Goal: Task Accomplishment & Management: Complete application form

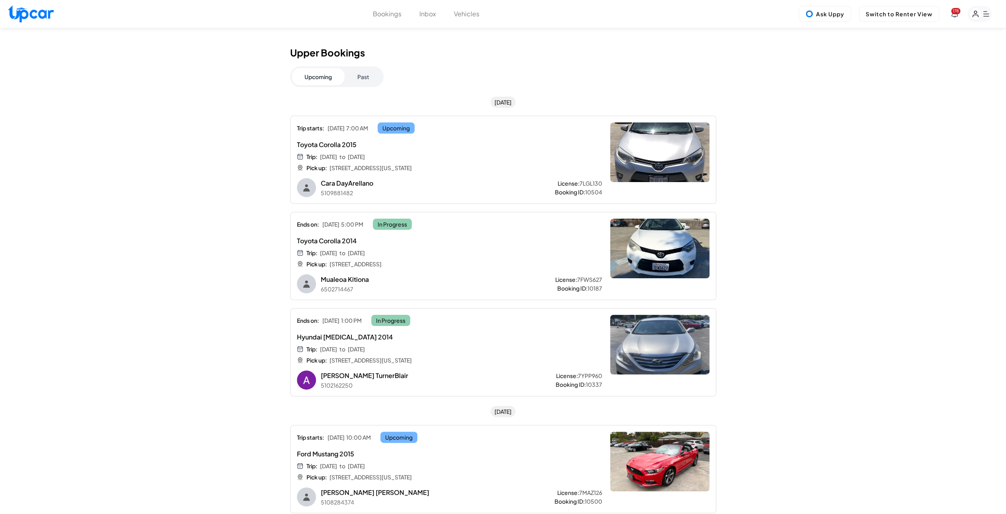
click at [378, 19] on div "Bookings Inbox Vehicles 178 Ask Uppy Switch to Renter View 178" at bounding box center [503, 14] width 1006 height 28
click at [381, 12] on button "Bookings" at bounding box center [387, 14] width 29 height 10
click at [383, 15] on button "Bookings" at bounding box center [387, 14] width 29 height 10
click at [373, 72] on button "Past" at bounding box center [362, 76] width 37 height 17
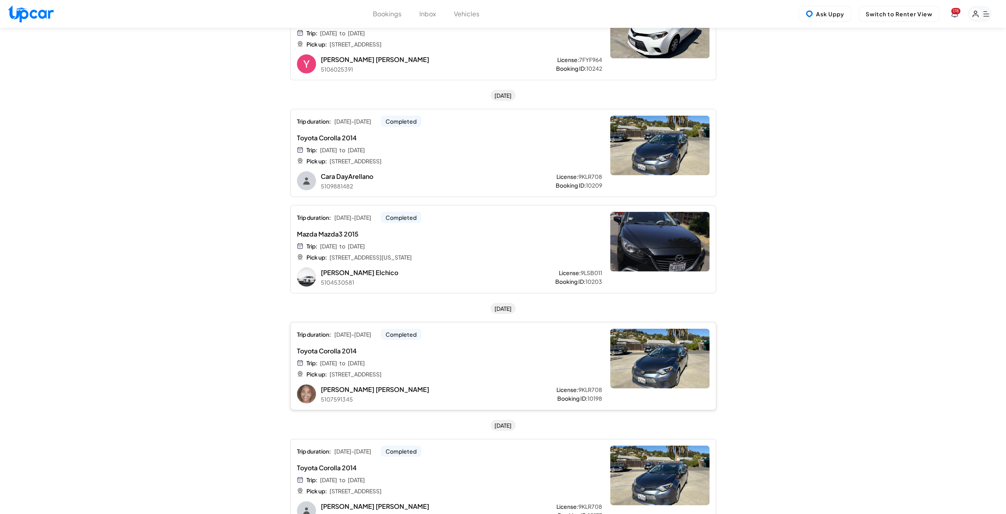
scroll to position [2344, 0]
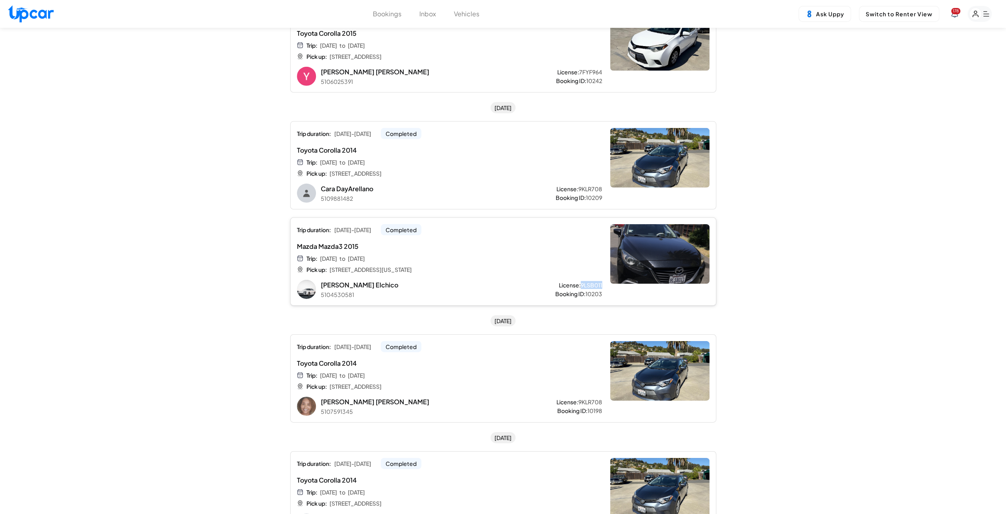
drag, startPoint x: 581, startPoint y: 277, endPoint x: 602, endPoint y: 278, distance: 21.1
click at [602, 278] on div "Trip duration: [DATE] - [DATE] Completed Mazda Mazda3 2015 Trip: [DATE] to [DAT…" at bounding box center [503, 261] width 426 height 88
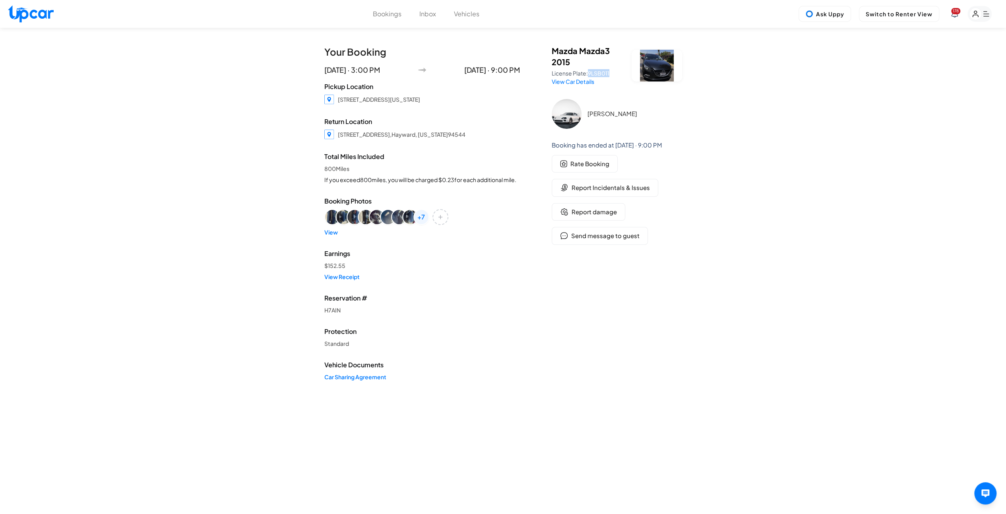
drag, startPoint x: 589, startPoint y: 73, endPoint x: 611, endPoint y: 76, distance: 22.1
click at [611, 76] on p "License Plate: 9LSB011" at bounding box center [586, 73] width 70 height 8
copy span "9LSB011"
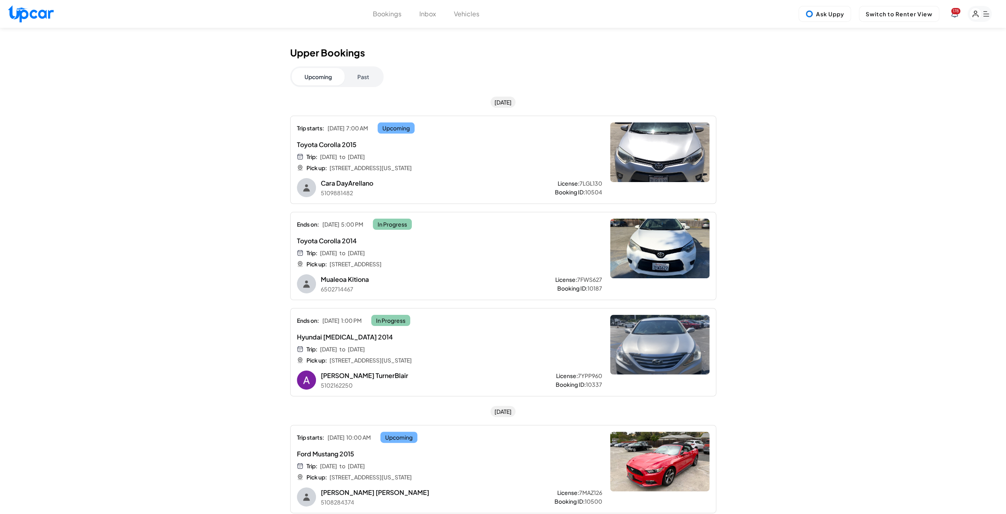
click at [358, 70] on button "Past" at bounding box center [362, 76] width 37 height 17
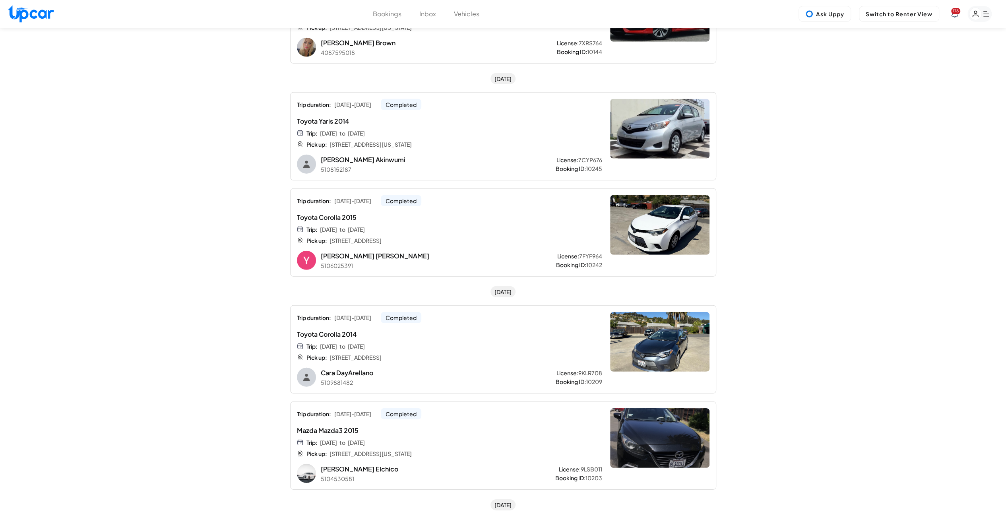
scroll to position [2185, 0]
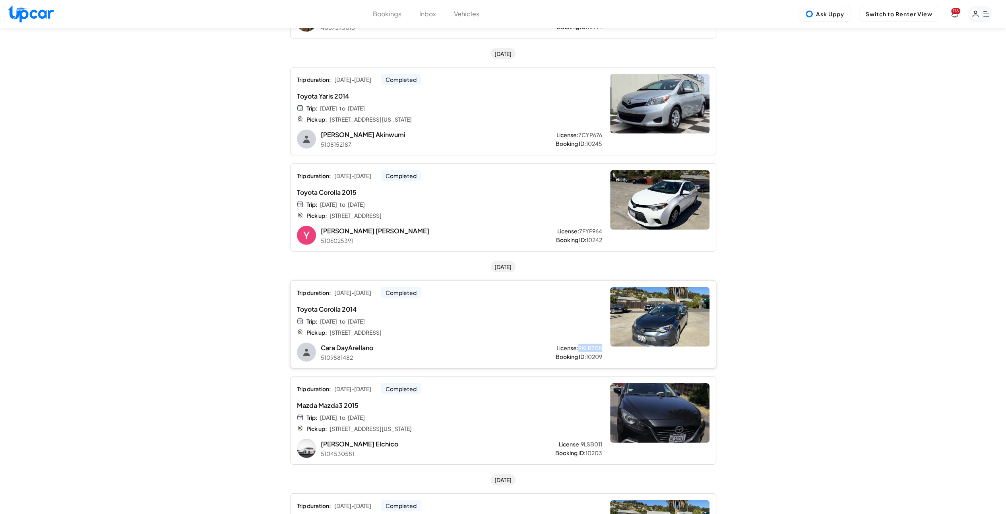
drag, startPoint x: 578, startPoint y: 341, endPoint x: 601, endPoint y: 344, distance: 23.3
click at [601, 344] on div "Trip duration: [DATE] - [DATE] Completed Toyota Corolla 2014 Trip: [DATE] to [D…" at bounding box center [503, 324] width 426 height 88
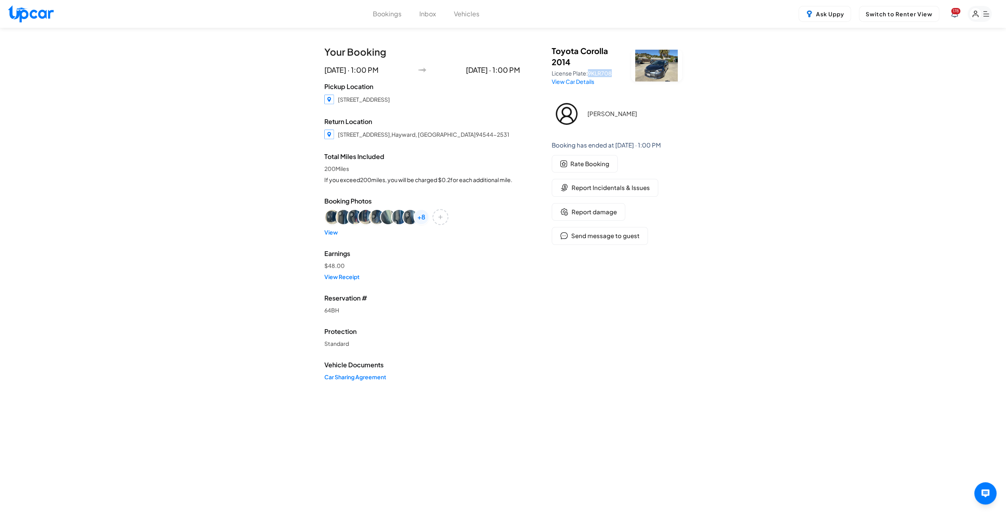
drag, startPoint x: 589, startPoint y: 75, endPoint x: 611, endPoint y: 75, distance: 22.2
click at [611, 75] on span "9KLR708" at bounding box center [600, 73] width 24 height 7
copy span "9KLR708"
click at [594, 190] on span "Report Incidentals & Issues" at bounding box center [610, 187] width 78 height 9
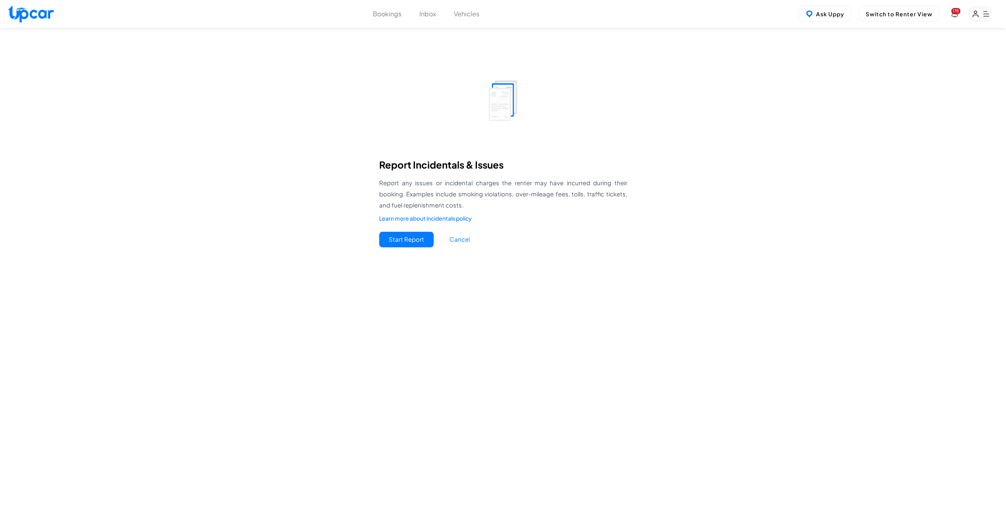
click at [414, 239] on button "Start Report" at bounding box center [406, 239] width 54 height 15
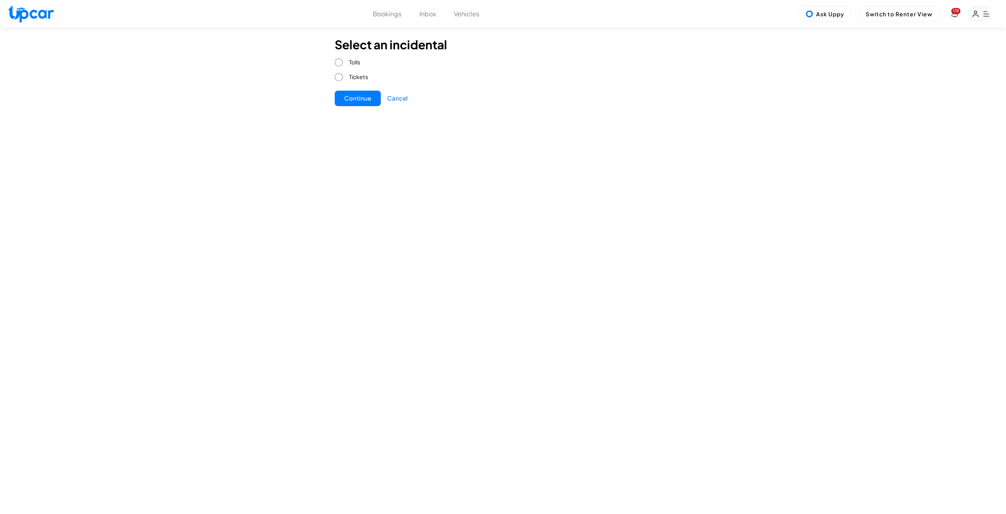
click at [352, 88] on div "Select an incidental Tolls Tickets Continue Cancel" at bounding box center [447, 71] width 224 height 69
click at [356, 96] on button "Continue" at bounding box center [358, 98] width 46 height 15
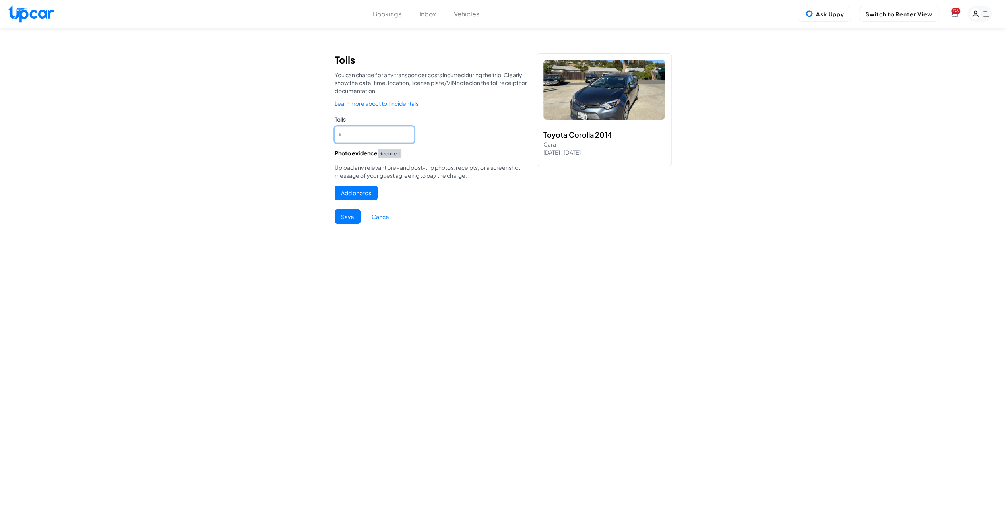
drag, startPoint x: 347, startPoint y: 136, endPoint x: 332, endPoint y: 135, distance: 15.1
click at [332, 135] on div "Tolls You can charge for any transponder costs incurred during the trip. Clearl…" at bounding box center [503, 139] width 356 height 190
type input "*"
click at [433, 194] on div "Add photos" at bounding box center [434, 194] width 199 height 17
click at [360, 193] on button "Add photos" at bounding box center [356, 193] width 43 height 14
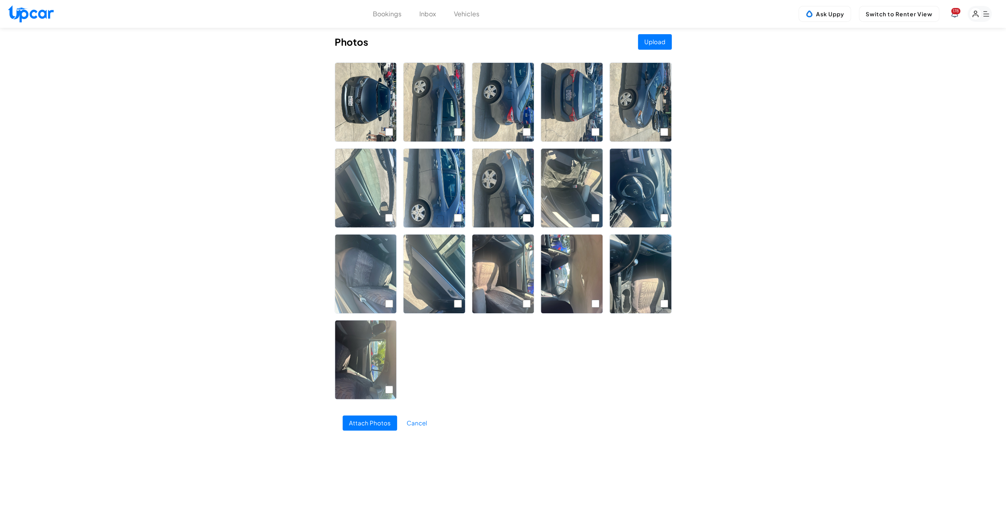
click at [368, 429] on button "Attach Photos" at bounding box center [369, 422] width 54 height 15
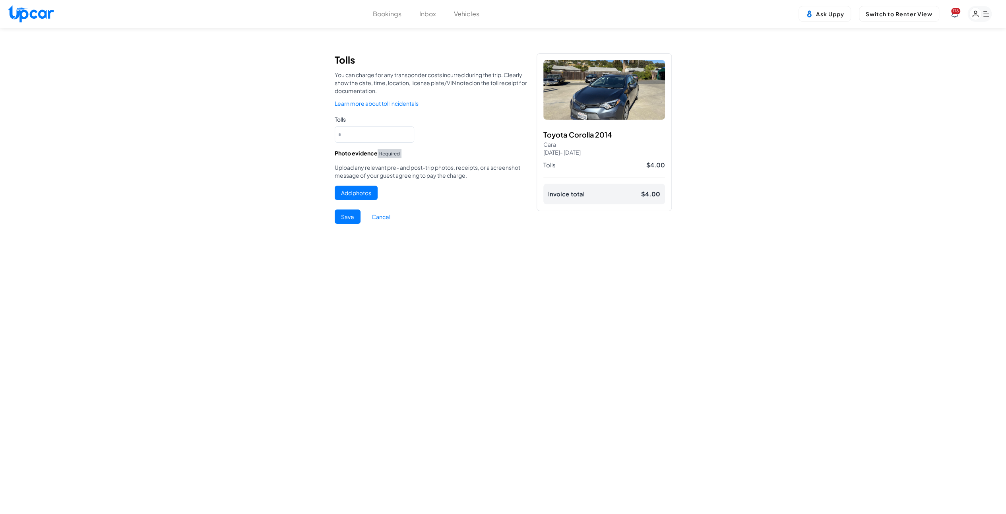
click at [364, 195] on button "Add photos" at bounding box center [356, 193] width 43 height 14
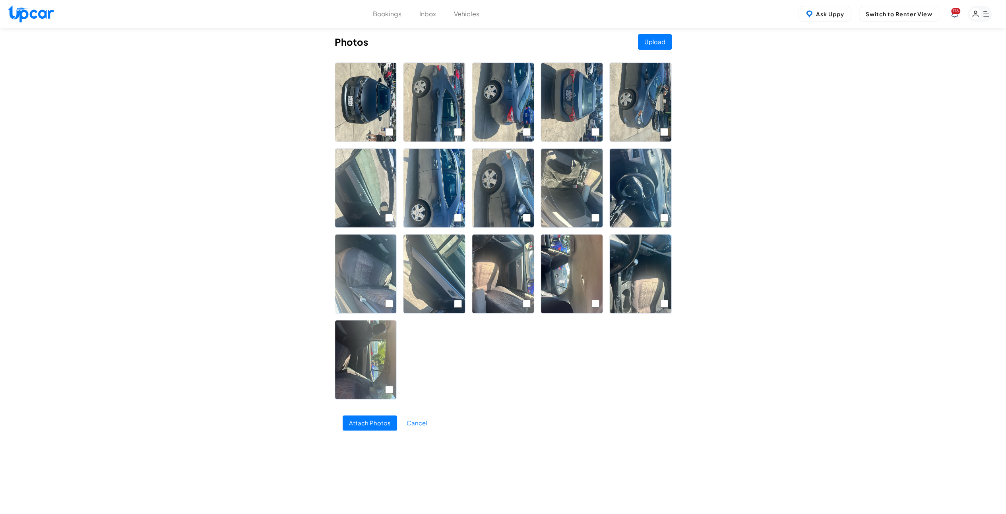
click at [648, 45] on button "Upload" at bounding box center [655, 41] width 34 height 15
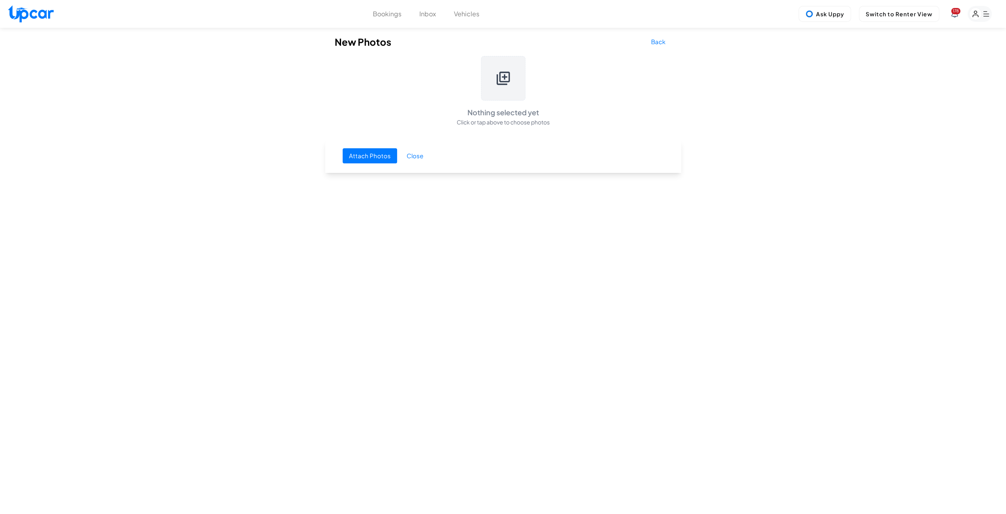
click at [380, 153] on button "Attach Photos" at bounding box center [369, 155] width 54 height 15
click at [502, 80] on icon at bounding box center [503, 78] width 16 height 16
click at [370, 157] on button "Attach Photos" at bounding box center [369, 155] width 54 height 15
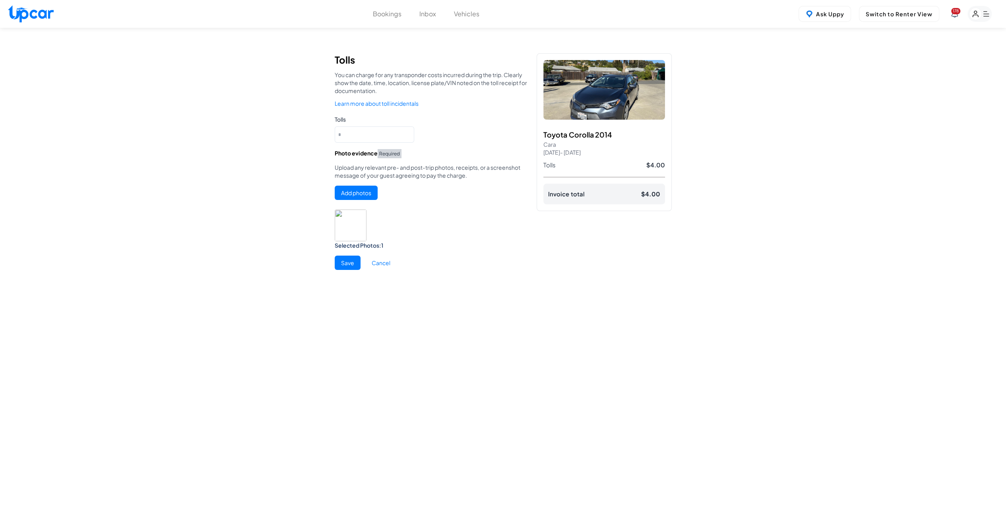
click at [348, 261] on button "Save" at bounding box center [348, 262] width 26 height 14
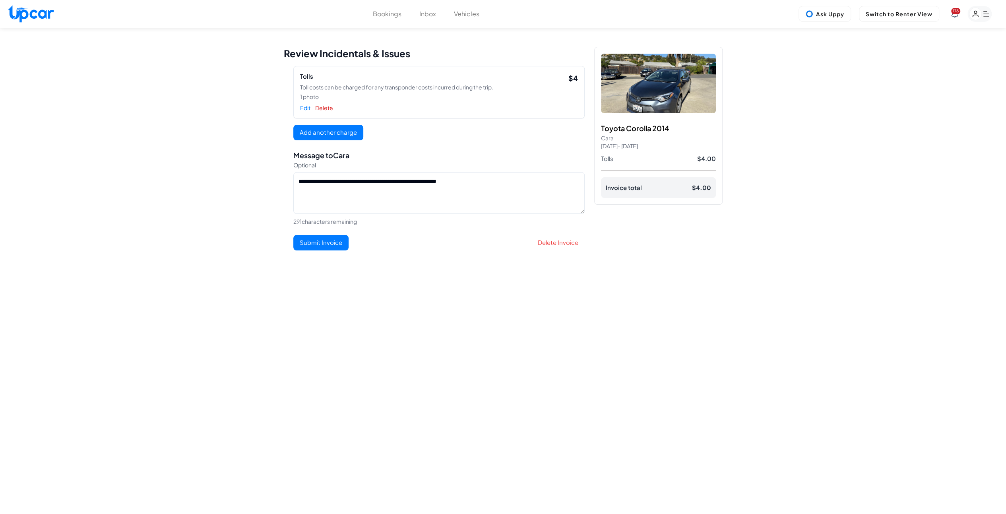
click at [335, 245] on button "Submit Invoice" at bounding box center [320, 242] width 55 height 15
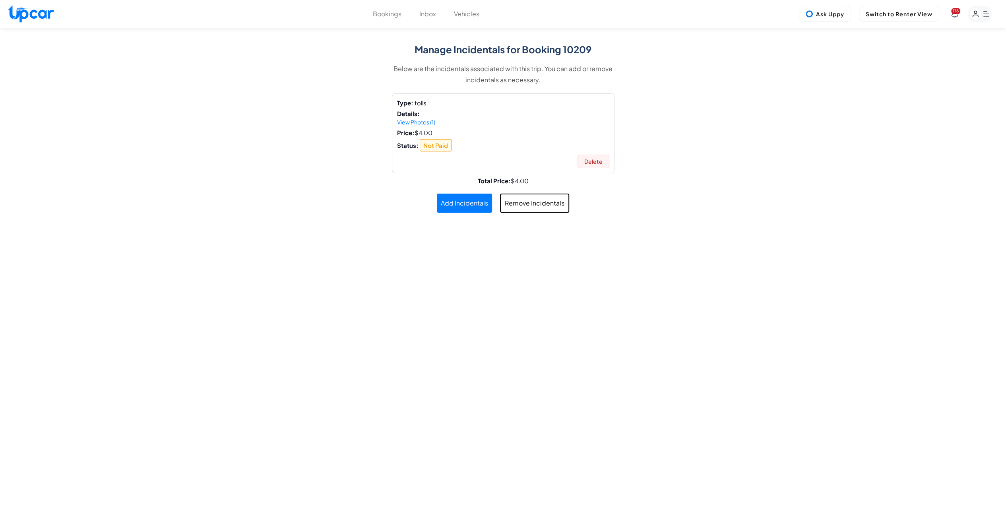
click at [392, 15] on button "Bookings" at bounding box center [387, 14] width 29 height 10
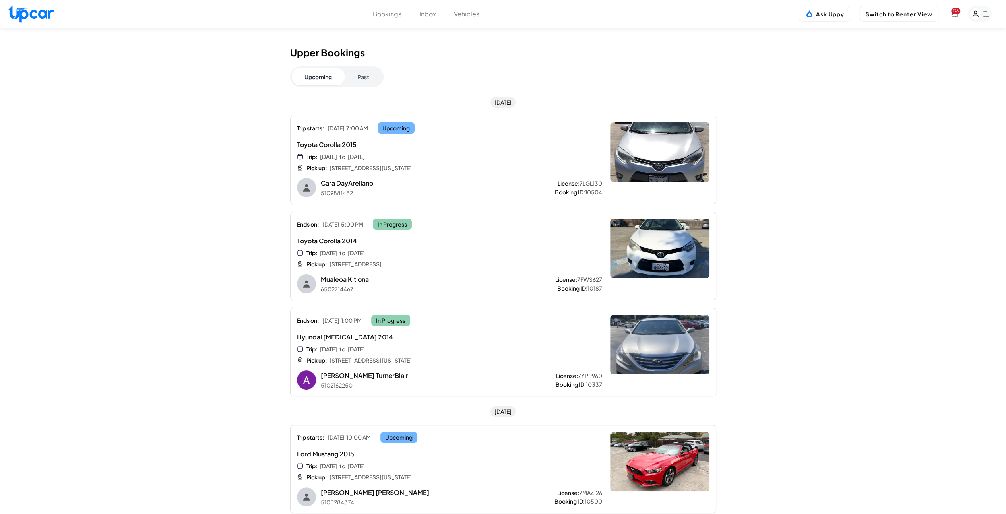
click at [381, 78] on button "Past" at bounding box center [362, 76] width 37 height 17
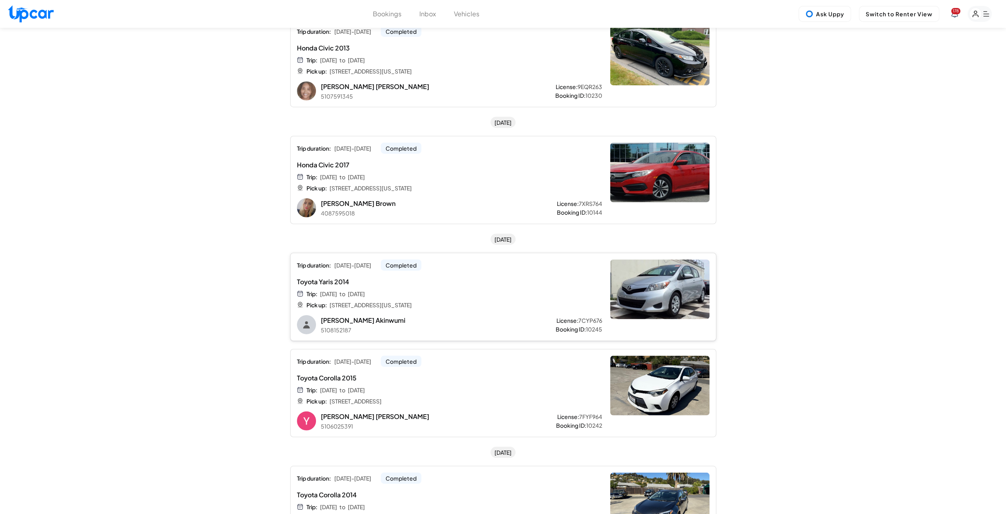
scroll to position [1867, 0]
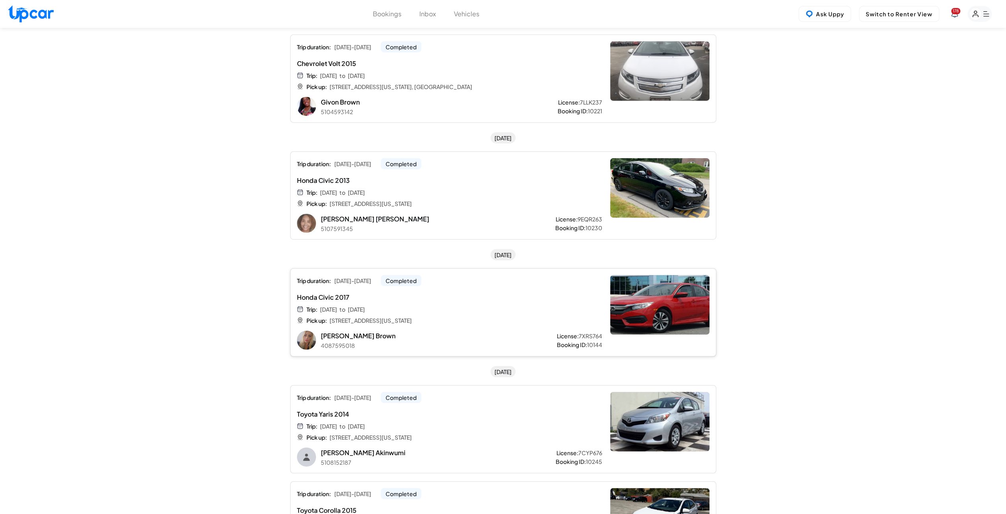
click at [474, 320] on div "Trip duration: [DATE] - [DATE] Completed Honda Civic 2017 Trip: [DATE] to [DATE…" at bounding box center [449, 312] width 305 height 75
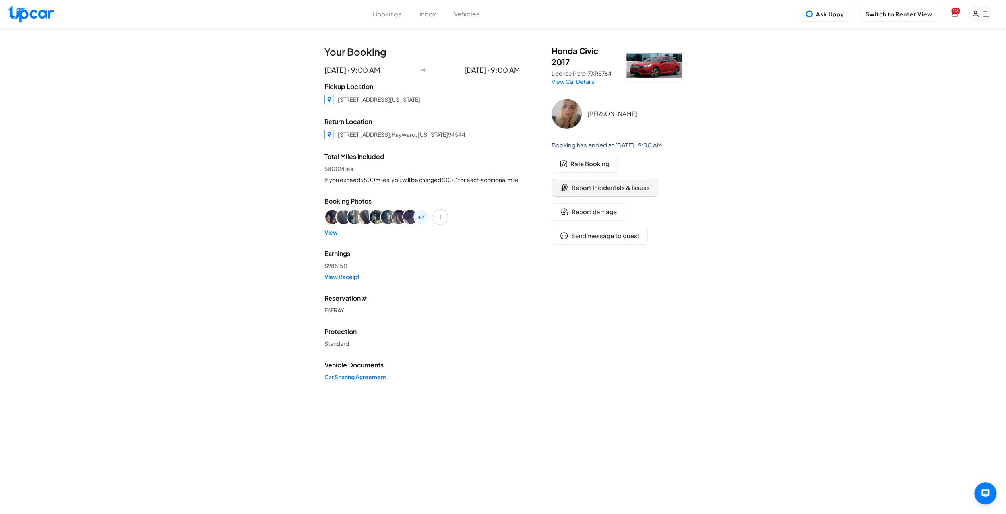
click at [596, 191] on span "Report Incidentals & Issues" at bounding box center [610, 187] width 78 height 9
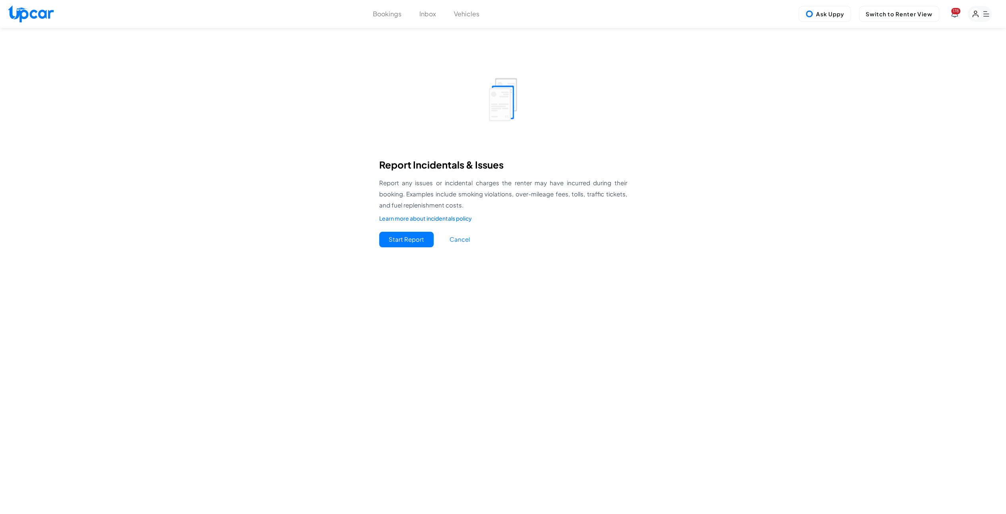
click at [398, 240] on button "Start Report" at bounding box center [406, 239] width 54 height 15
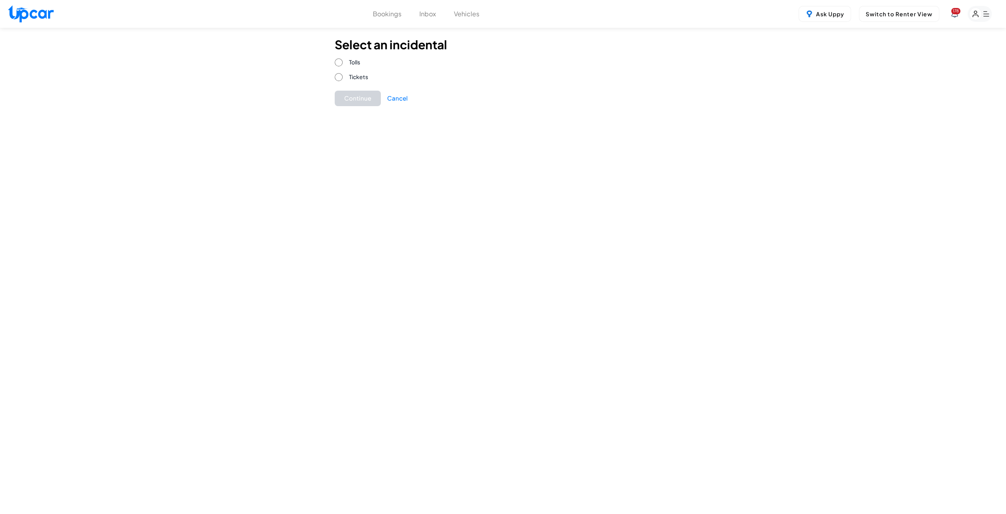
click at [344, 62] on label "Tolls" at bounding box center [447, 62] width 224 height 8
click at [366, 101] on button "Continue" at bounding box center [358, 98] width 46 height 15
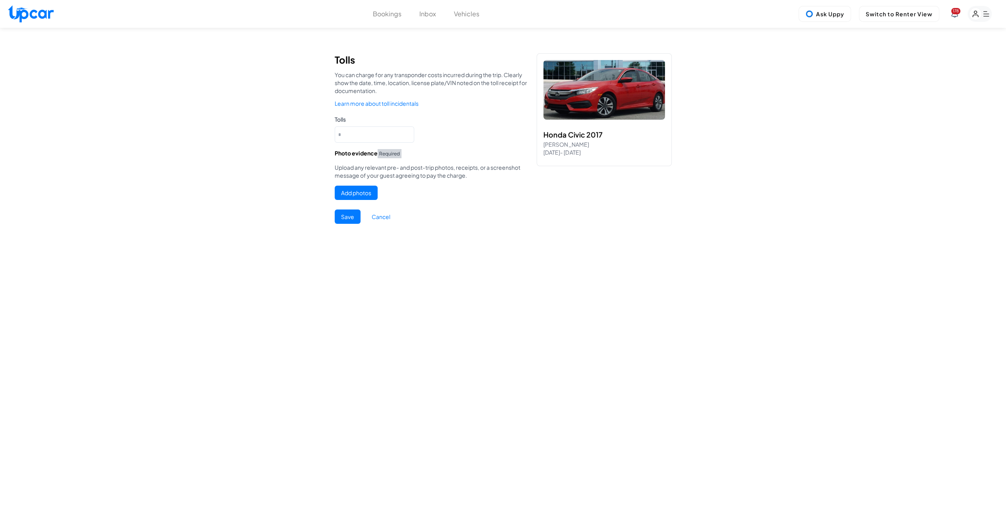
click at [363, 125] on div "Tolls *" at bounding box center [434, 128] width 199 height 27
click at [362, 132] on input "*" at bounding box center [374, 134] width 79 height 16
type input "**"
click at [424, 190] on div "Add photos" at bounding box center [434, 194] width 199 height 17
click at [354, 191] on button "Add photos" at bounding box center [356, 193] width 43 height 14
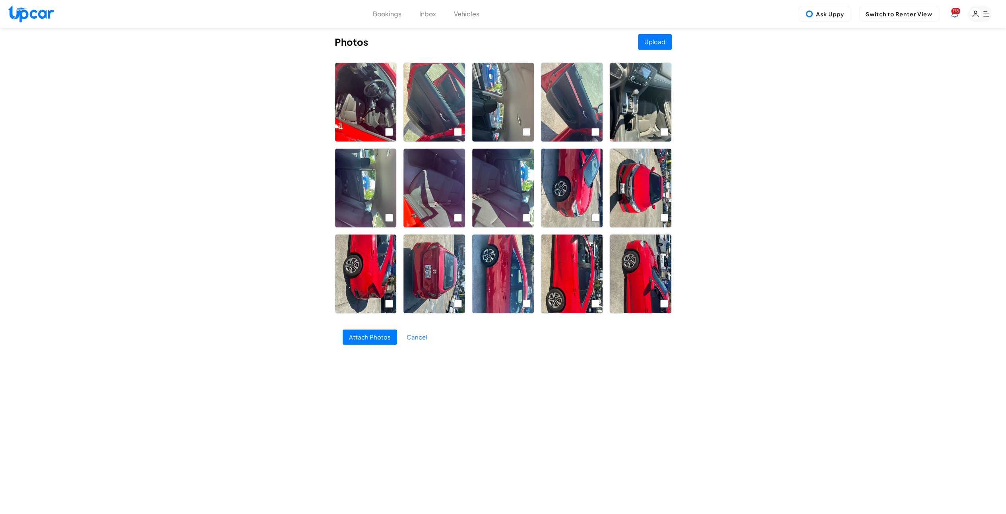
click at [650, 45] on button "Upload" at bounding box center [655, 41] width 34 height 15
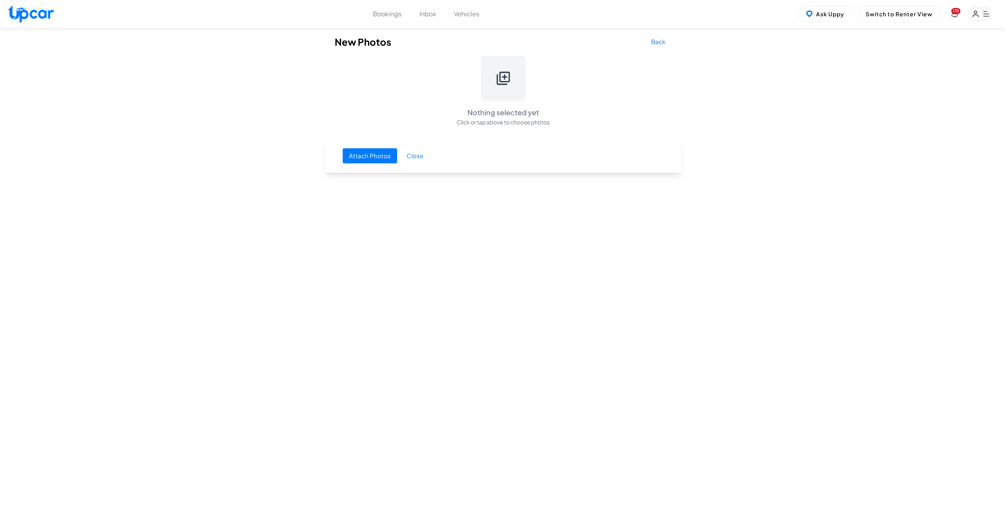
click at [490, 76] on div at bounding box center [503, 78] width 44 height 44
click at [510, 78] on icon at bounding box center [503, 78] width 16 height 16
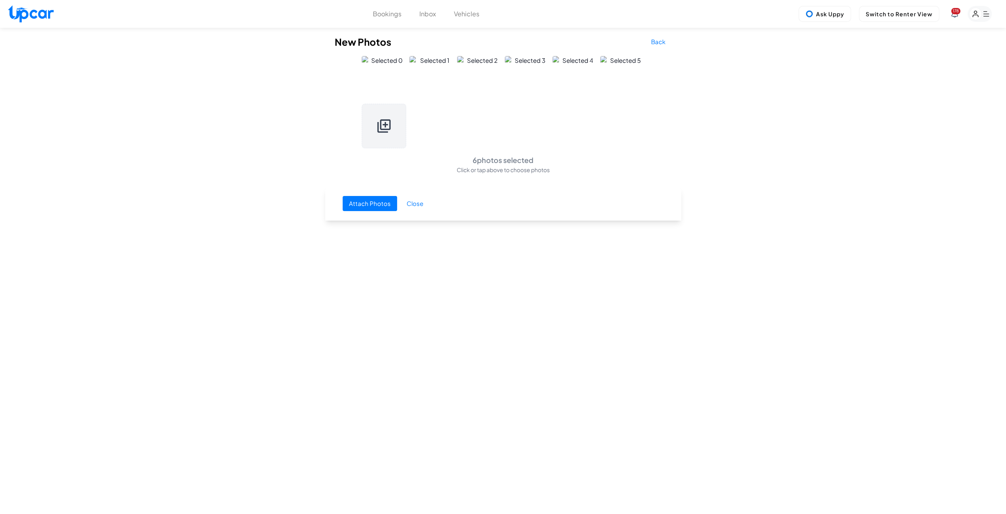
click at [366, 199] on button "Attach Photos" at bounding box center [369, 203] width 54 height 15
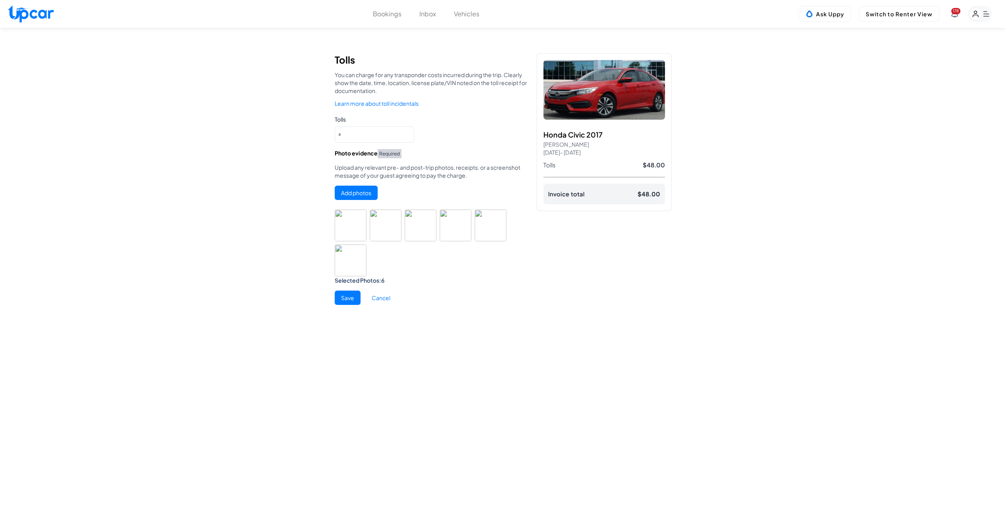
click at [347, 295] on button "Save" at bounding box center [348, 297] width 26 height 14
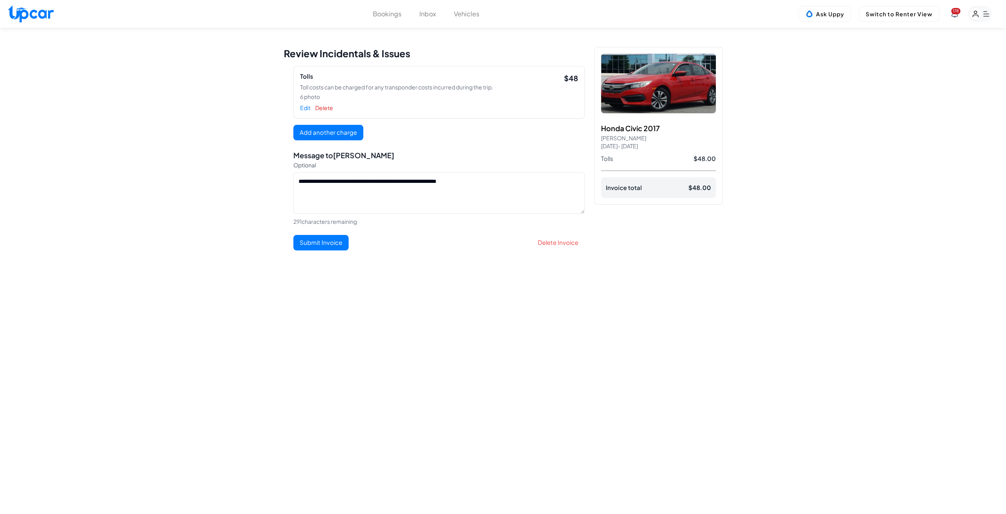
click at [311, 238] on button "Submit Invoice" at bounding box center [320, 242] width 55 height 15
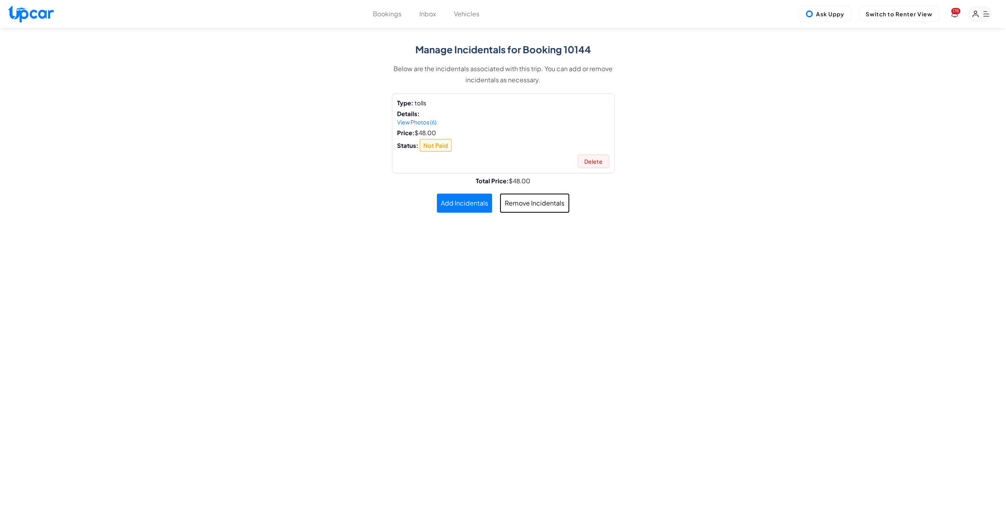
click at [380, 15] on button "Bookings" at bounding box center [387, 14] width 29 height 10
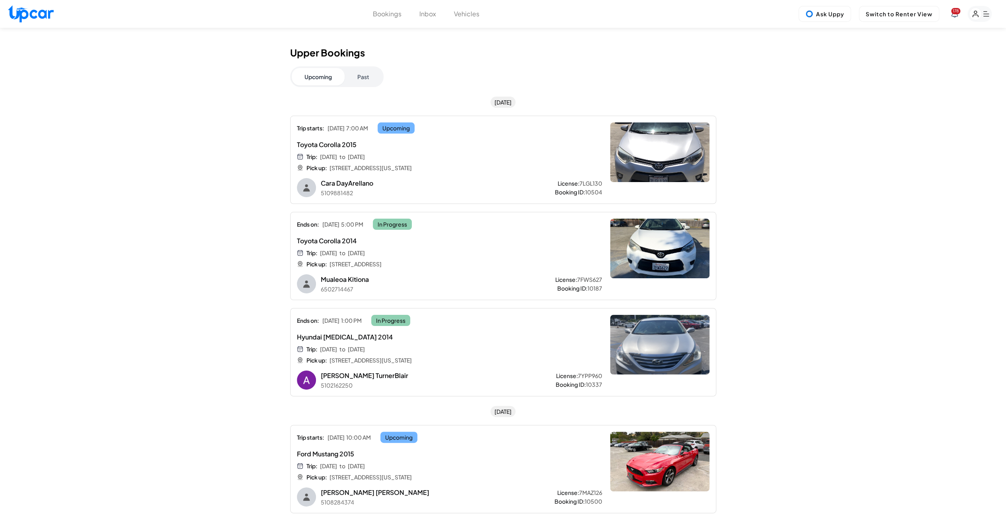
click at [362, 74] on button "Past" at bounding box center [362, 76] width 37 height 17
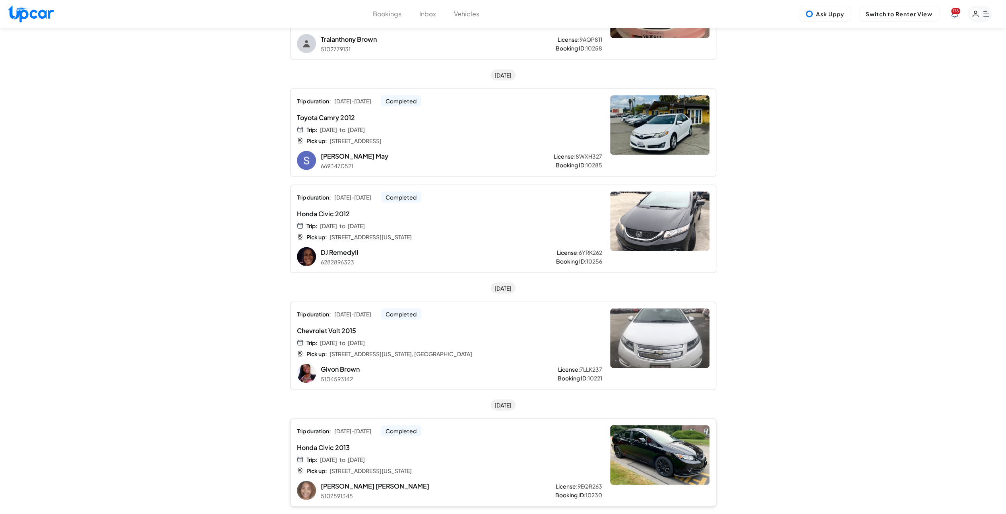
scroll to position [1510, 0]
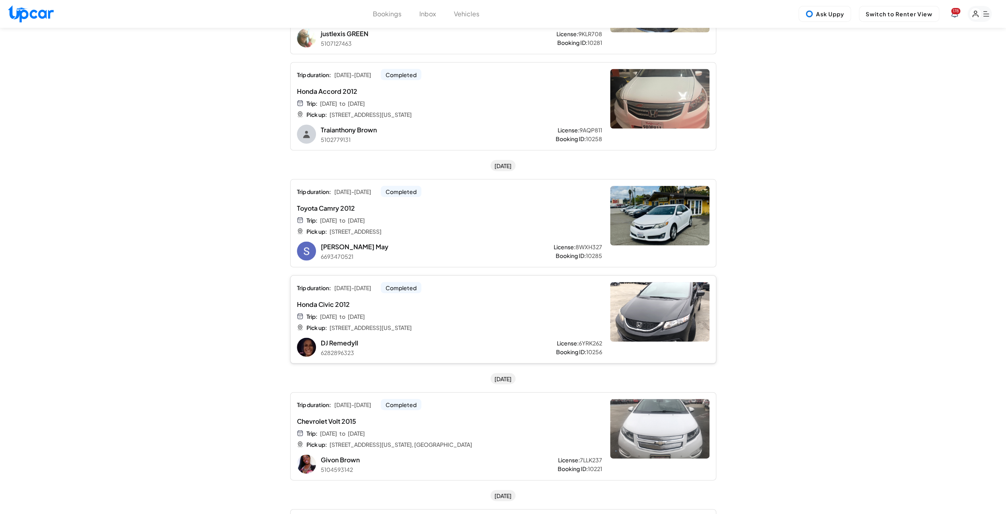
click at [574, 321] on div "Honda Civic 2012 Trip: [DATE] to [DATE] Pick up: [STREET_ADDRESS][US_STATE]" at bounding box center [449, 316] width 305 height 32
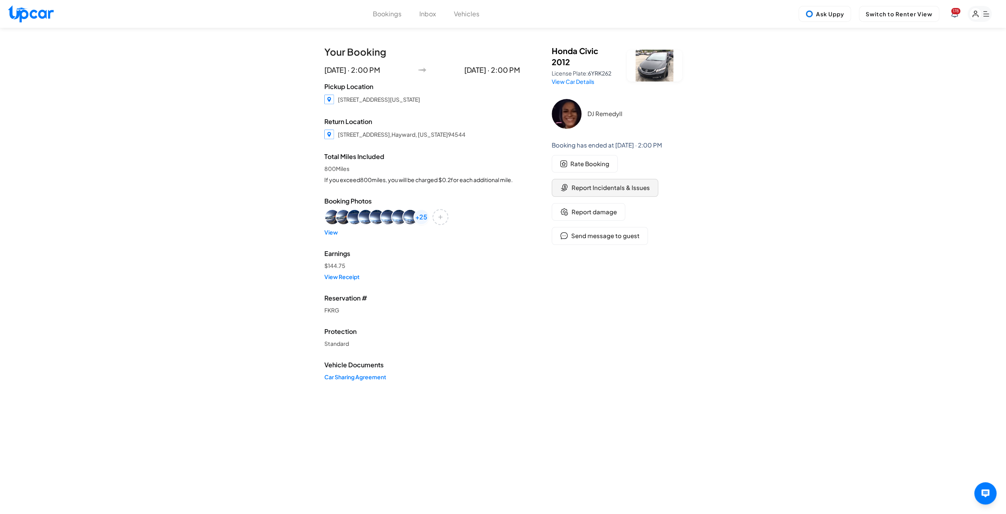
click at [582, 186] on span "Report Incidentals & Issues" at bounding box center [610, 187] width 78 height 9
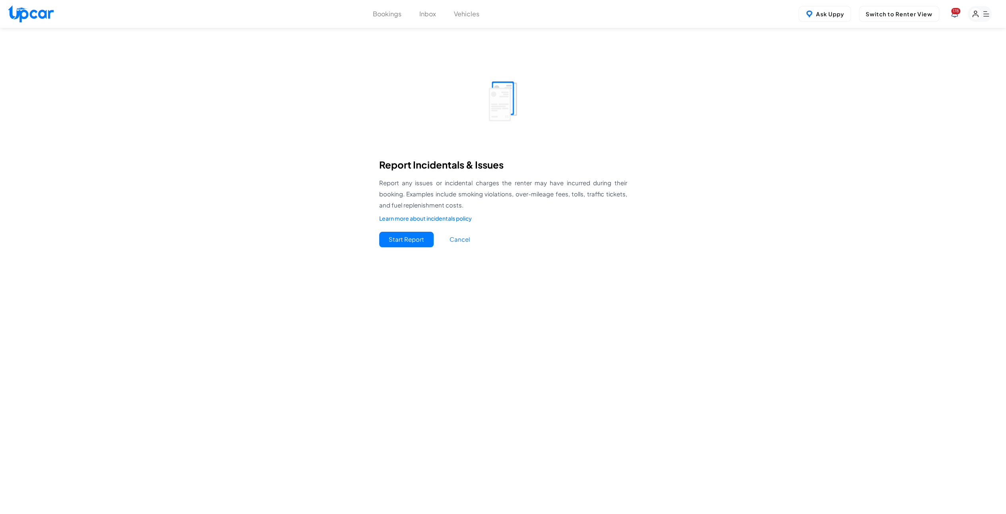
click at [401, 244] on button "Start Report" at bounding box center [406, 239] width 54 height 15
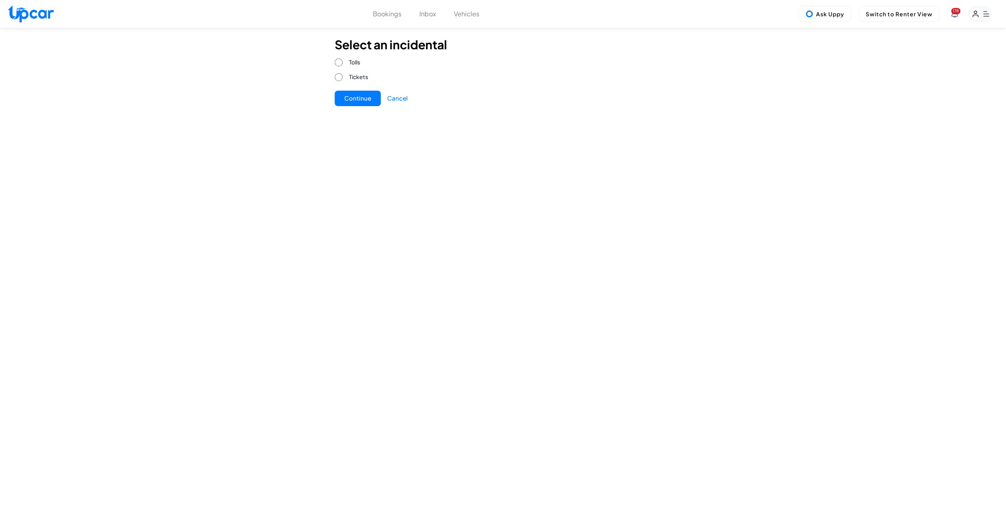
click at [355, 91] on button "Continue" at bounding box center [358, 98] width 46 height 15
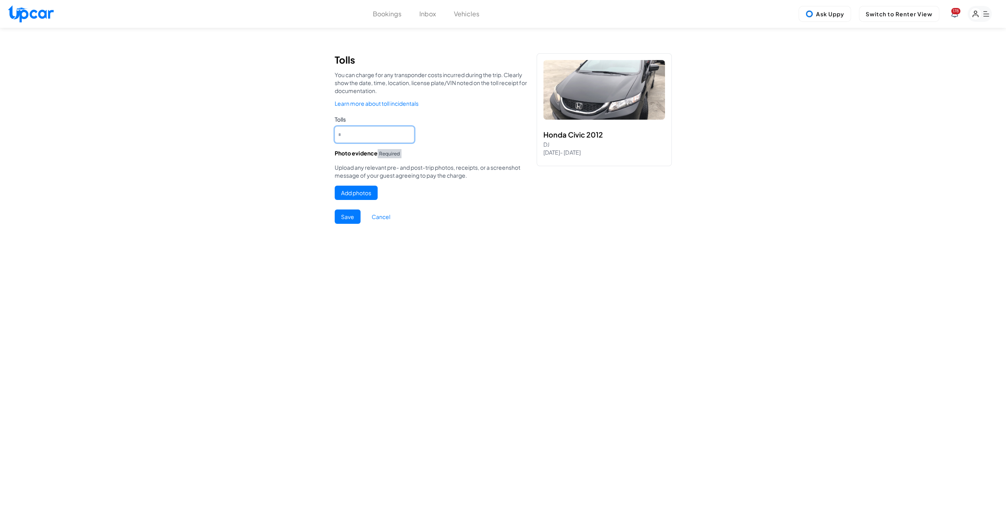
click at [353, 138] on input "*" at bounding box center [374, 134] width 79 height 16
type input "**"
click at [352, 192] on button "Add photos" at bounding box center [356, 193] width 43 height 14
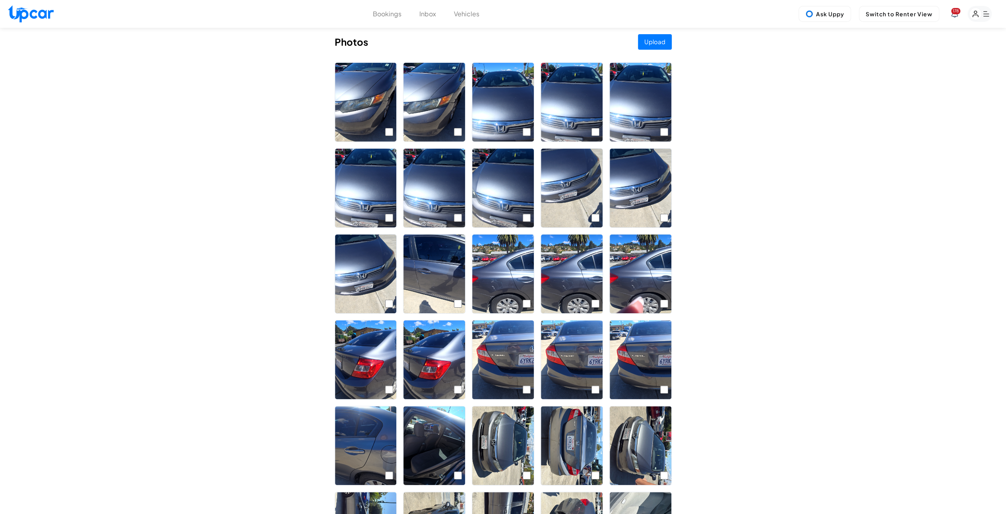
click at [656, 41] on button "Upload" at bounding box center [655, 41] width 34 height 15
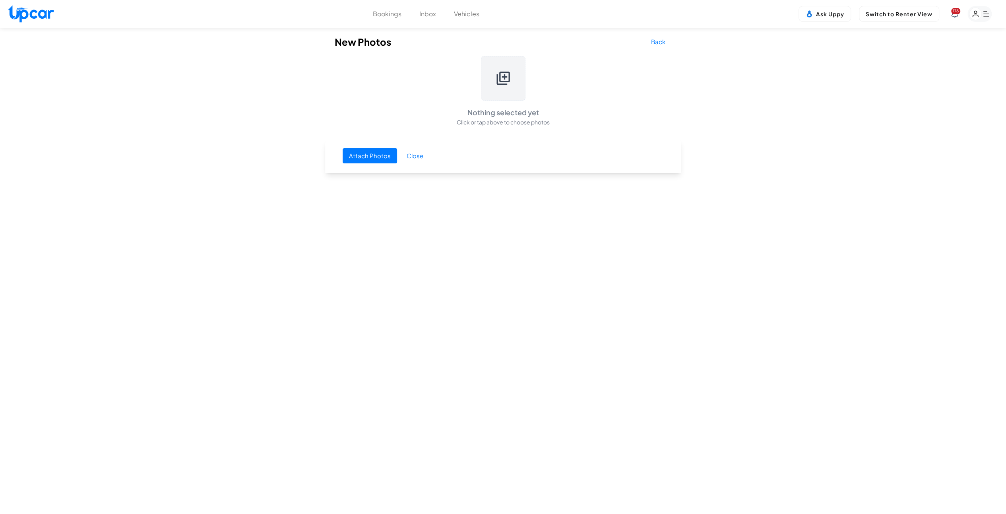
click at [493, 77] on div at bounding box center [503, 78] width 44 height 44
click at [369, 155] on button "Attach Photos" at bounding box center [369, 155] width 54 height 15
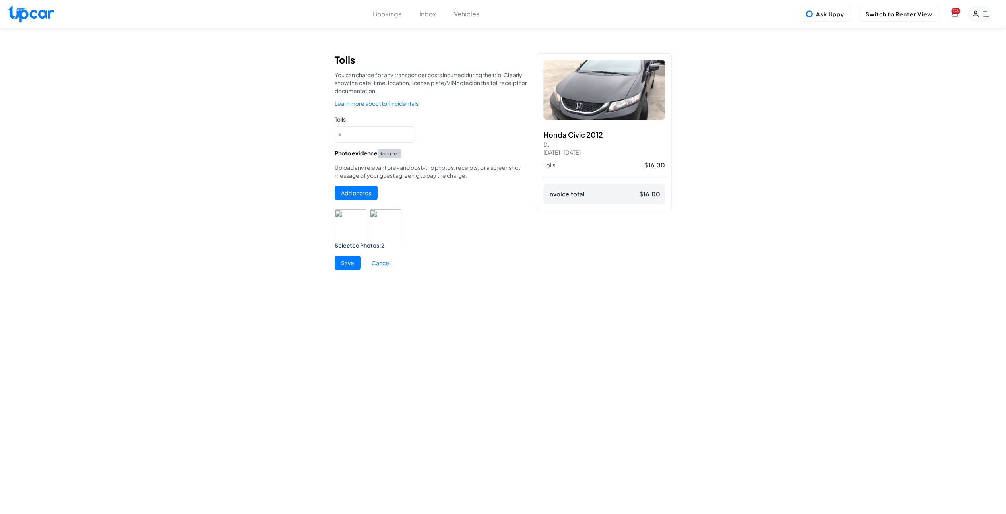
click at [347, 265] on button "Save" at bounding box center [348, 262] width 26 height 14
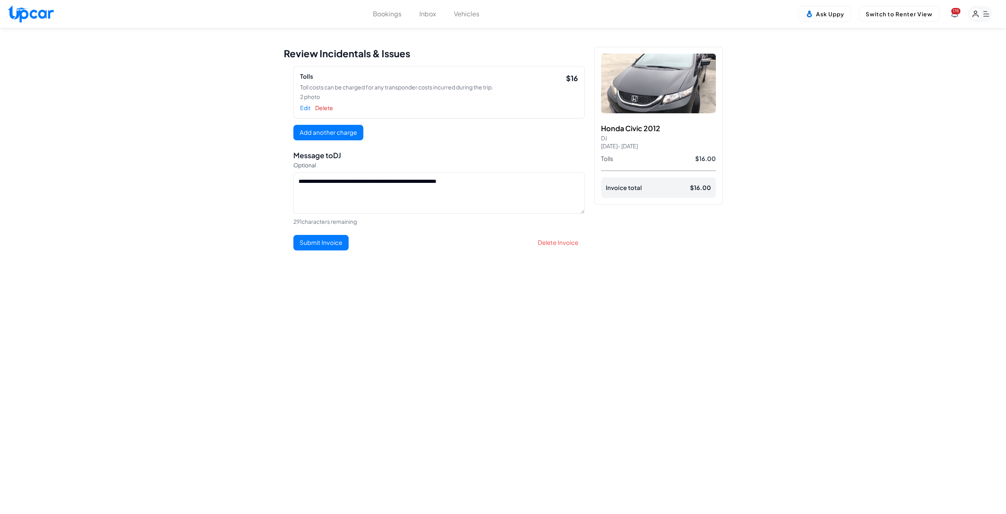
click at [335, 240] on button "Submit Invoice" at bounding box center [320, 242] width 55 height 15
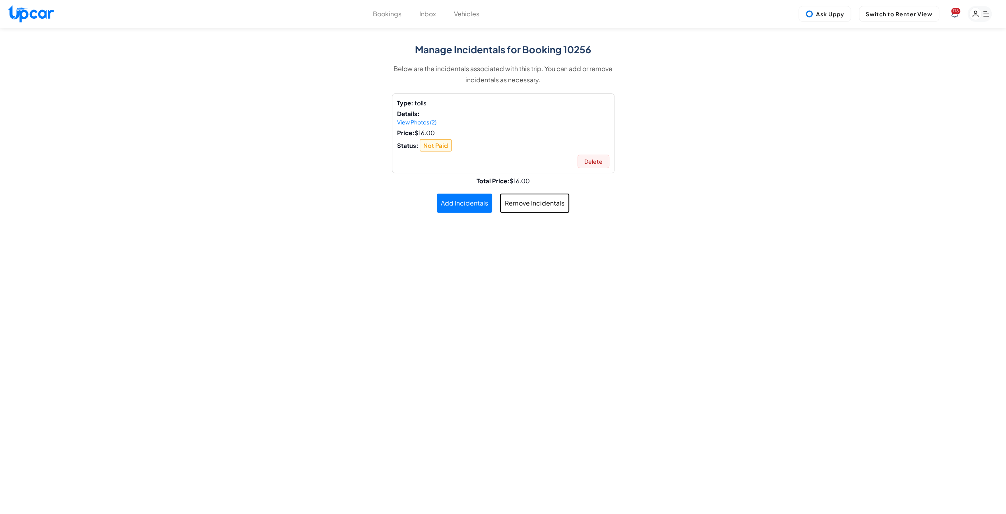
click at [391, 14] on button "Bookings" at bounding box center [387, 14] width 29 height 10
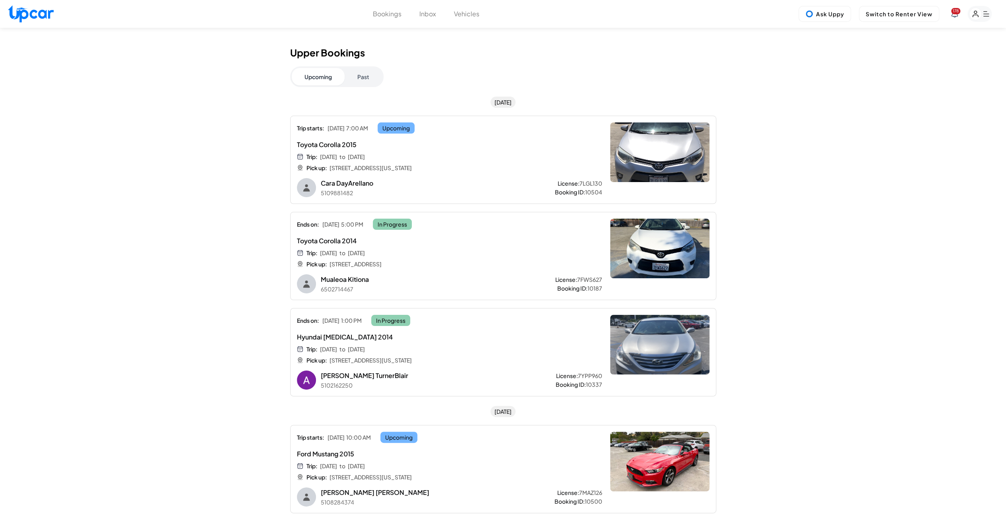
click at [355, 80] on button "Past" at bounding box center [362, 76] width 37 height 17
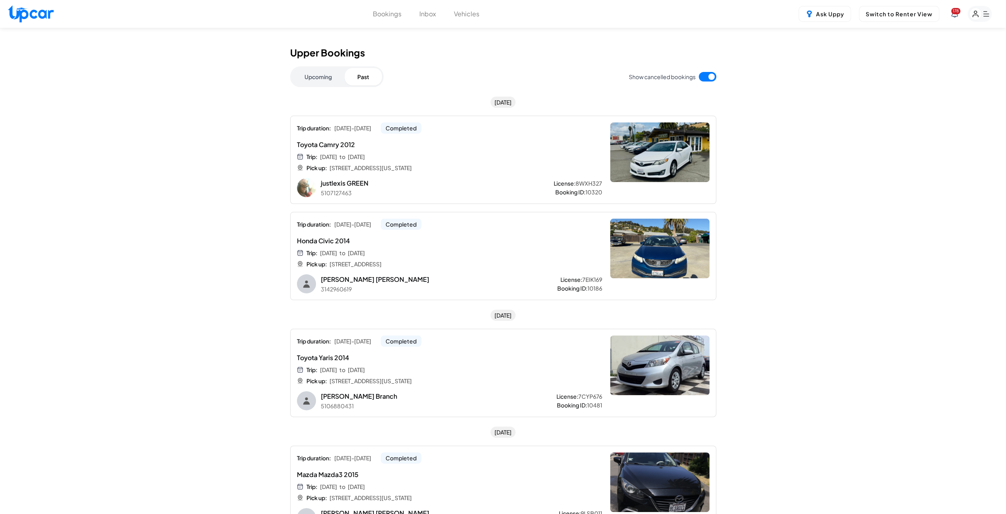
click at [385, 15] on button "Bookings" at bounding box center [387, 14] width 29 height 10
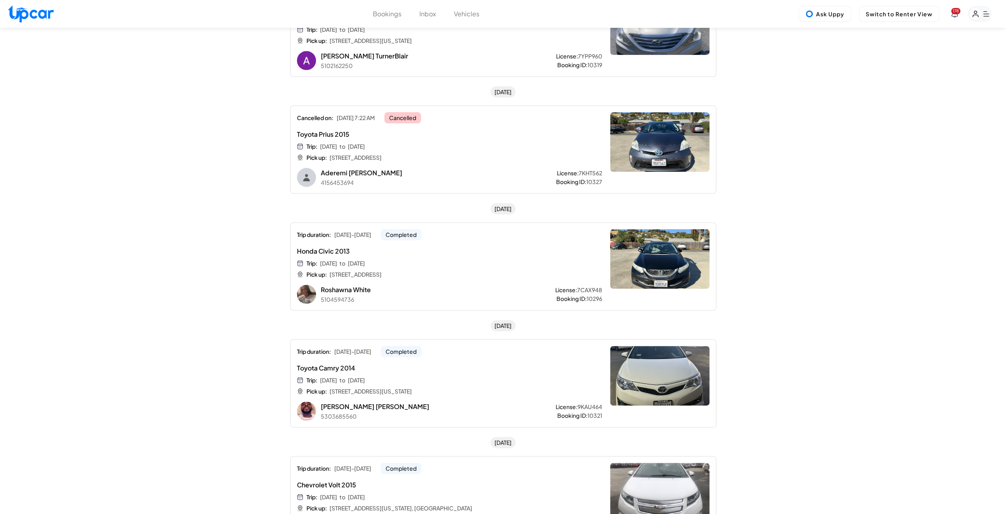
scroll to position [795, 0]
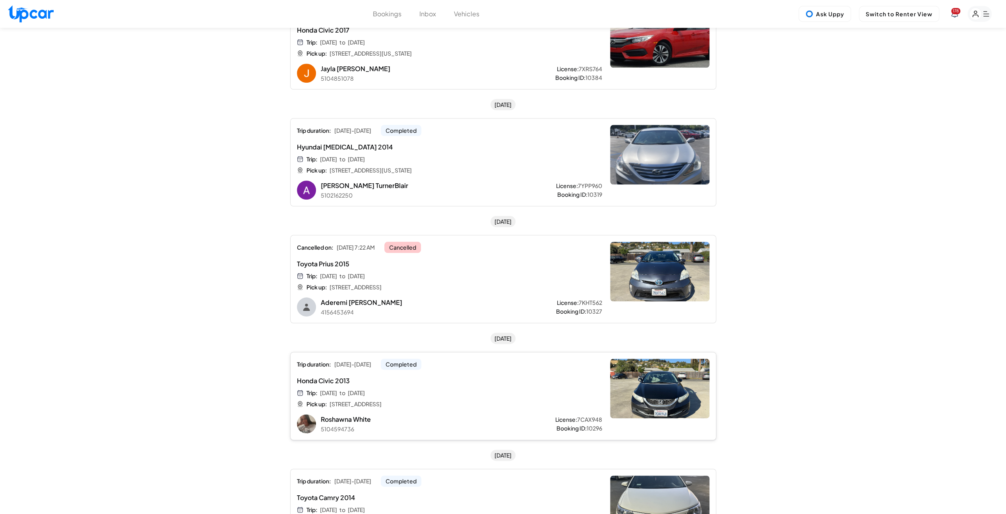
click at [528, 377] on span "Honda Civic 2013" at bounding box center [423, 381] width 253 height 10
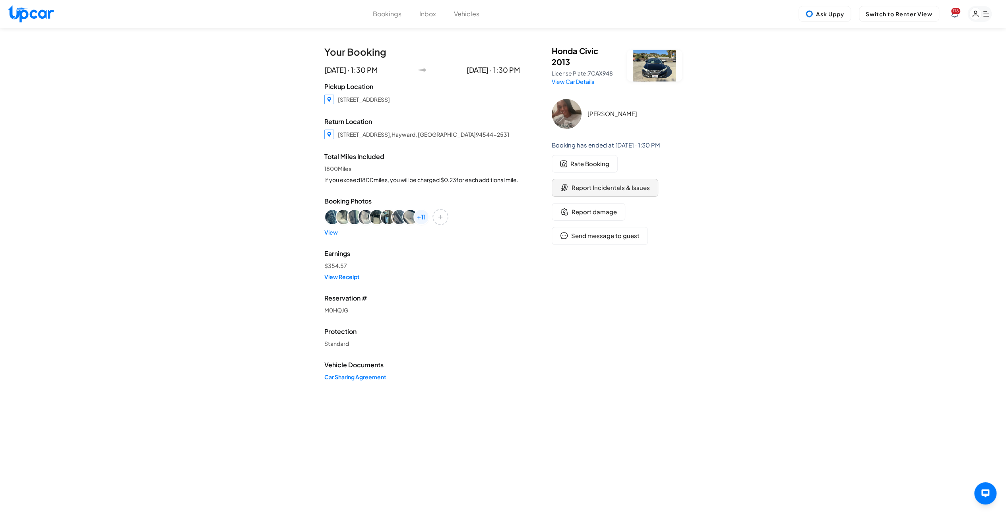
click at [592, 184] on span "Report Incidentals & Issues" at bounding box center [610, 187] width 78 height 9
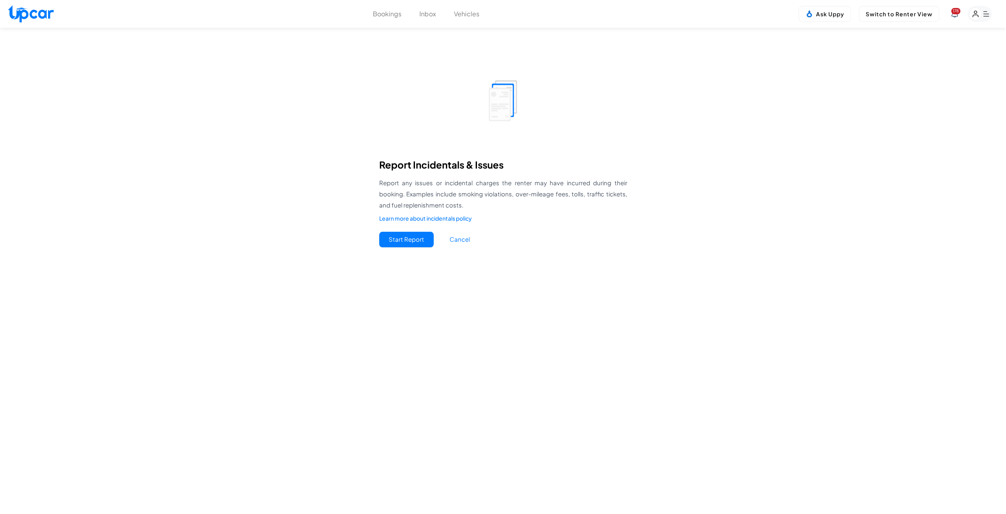
click at [403, 237] on button "Start Report" at bounding box center [406, 239] width 54 height 15
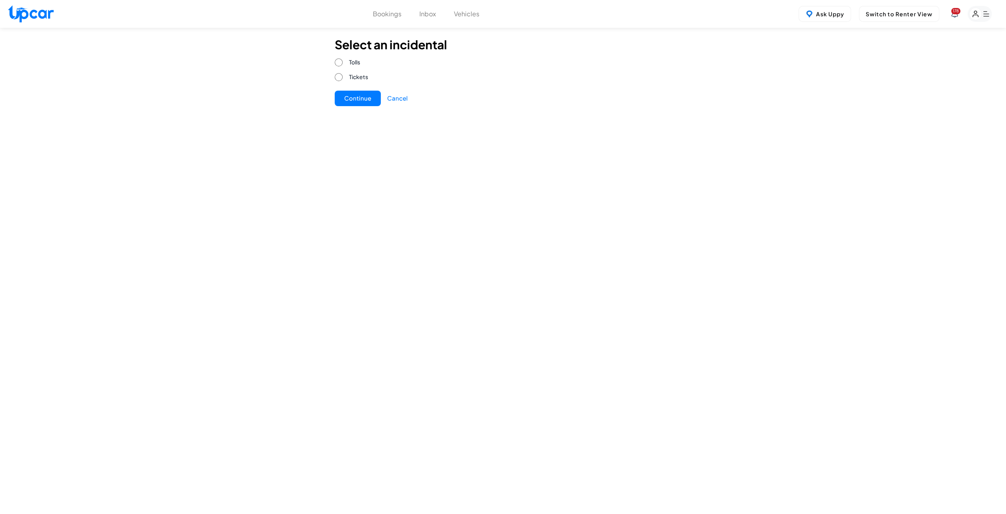
click at [361, 105] on button "Continue" at bounding box center [358, 98] width 46 height 15
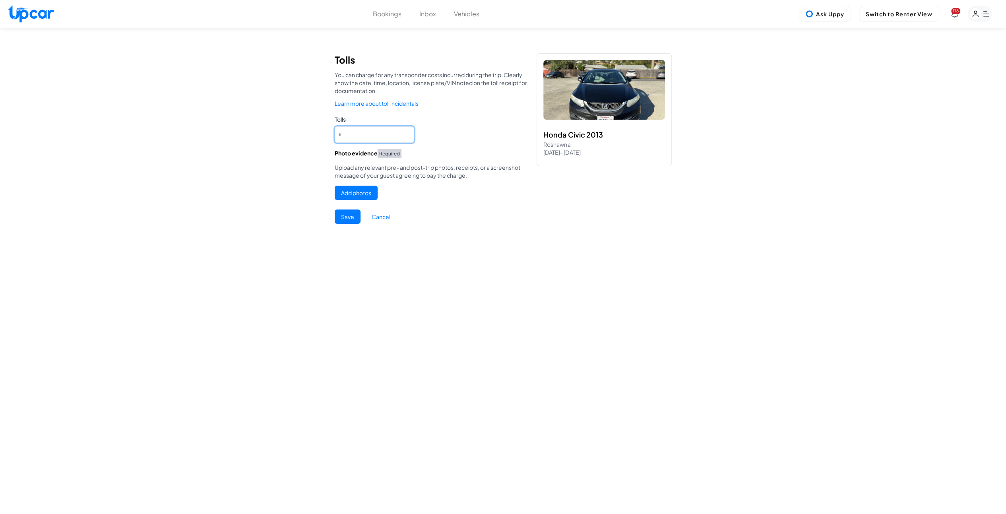
click at [351, 131] on input "*" at bounding box center [374, 134] width 79 height 16
type input "**"
click at [356, 193] on button "Add photos" at bounding box center [356, 193] width 43 height 14
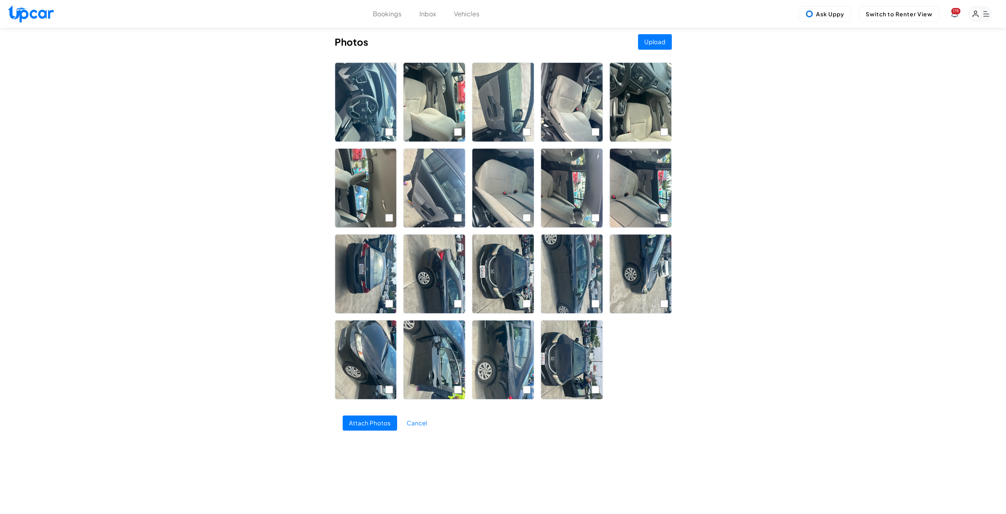
click at [646, 43] on button "Upload" at bounding box center [655, 41] width 34 height 15
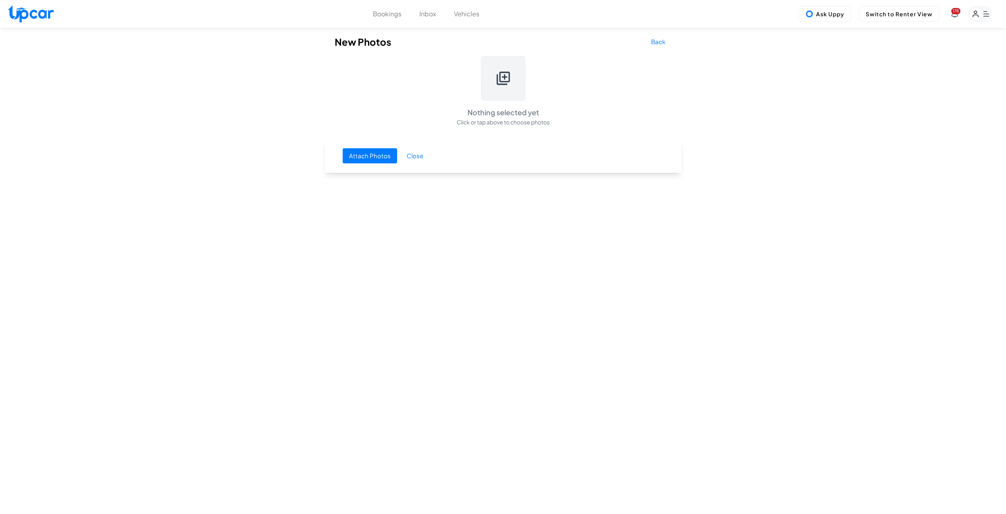
click at [496, 85] on icon at bounding box center [503, 78] width 16 height 16
click at [367, 155] on button "Attach Photos" at bounding box center [369, 155] width 54 height 15
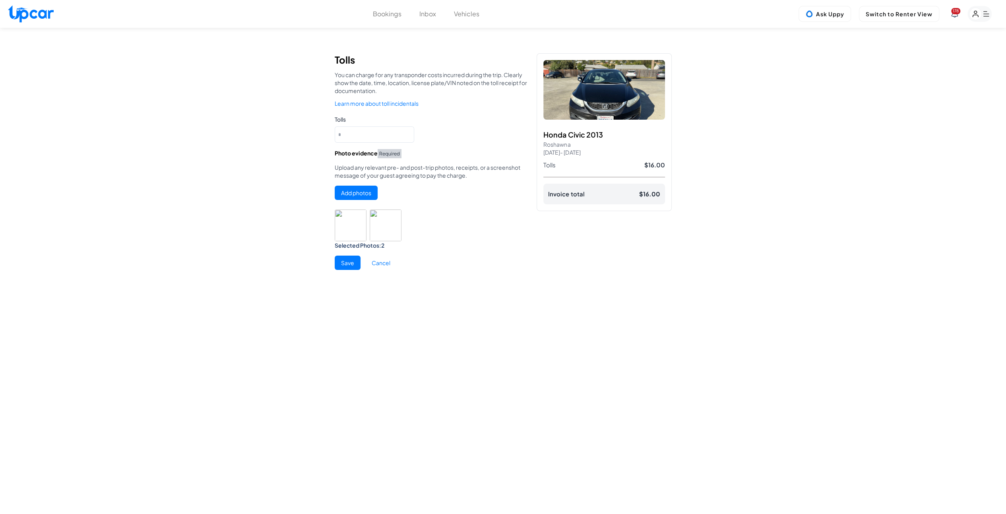
click at [346, 264] on button "Save" at bounding box center [348, 262] width 26 height 14
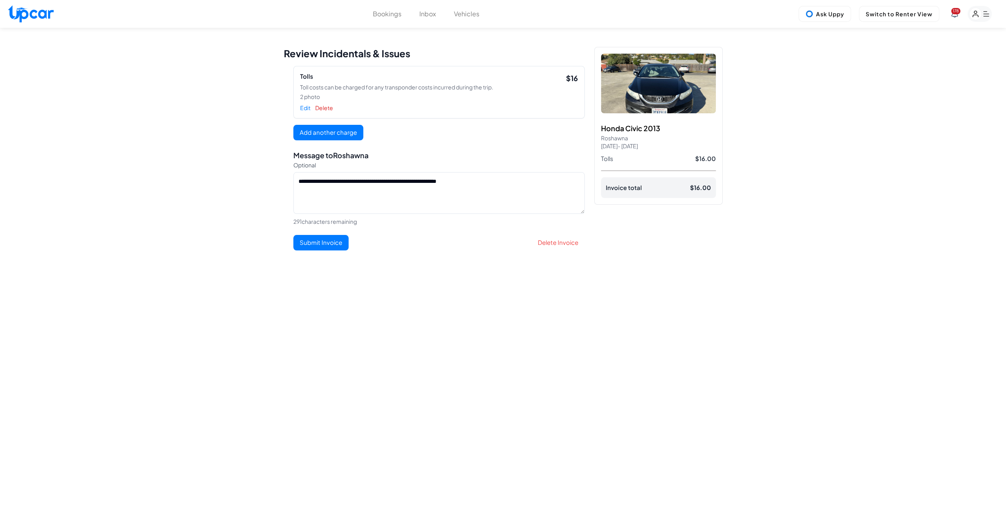
click at [320, 244] on button "Submit Invoice" at bounding box center [320, 242] width 55 height 15
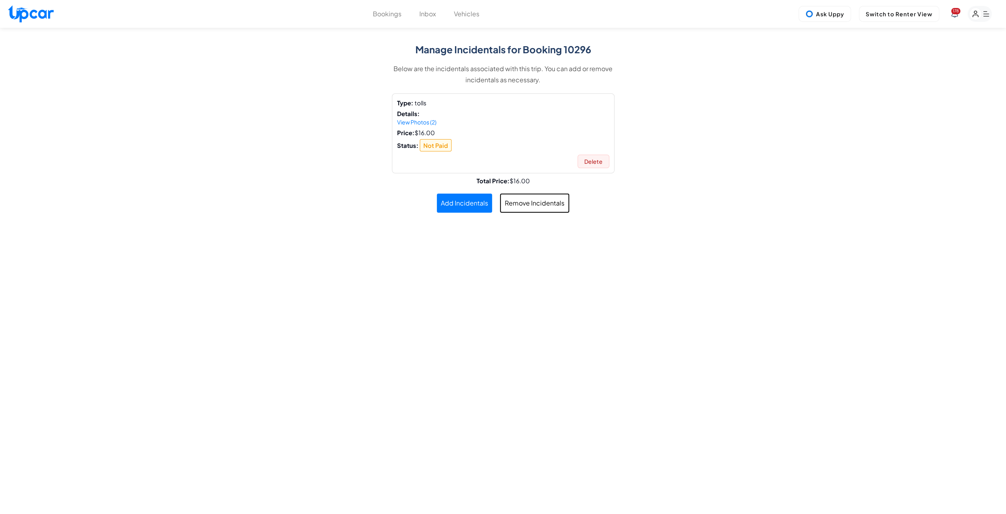
click at [395, 13] on button "Bookings" at bounding box center [387, 14] width 29 height 10
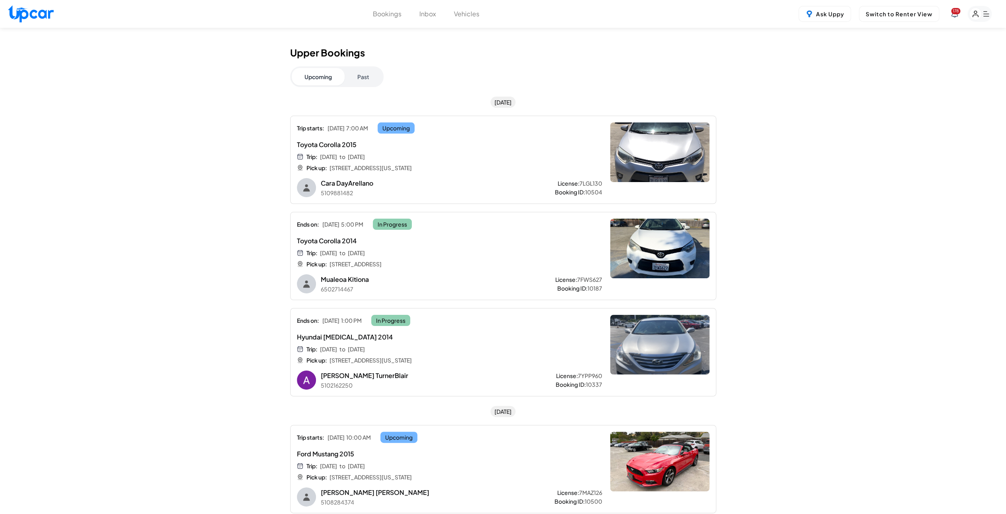
click at [377, 81] on button "Past" at bounding box center [362, 76] width 37 height 17
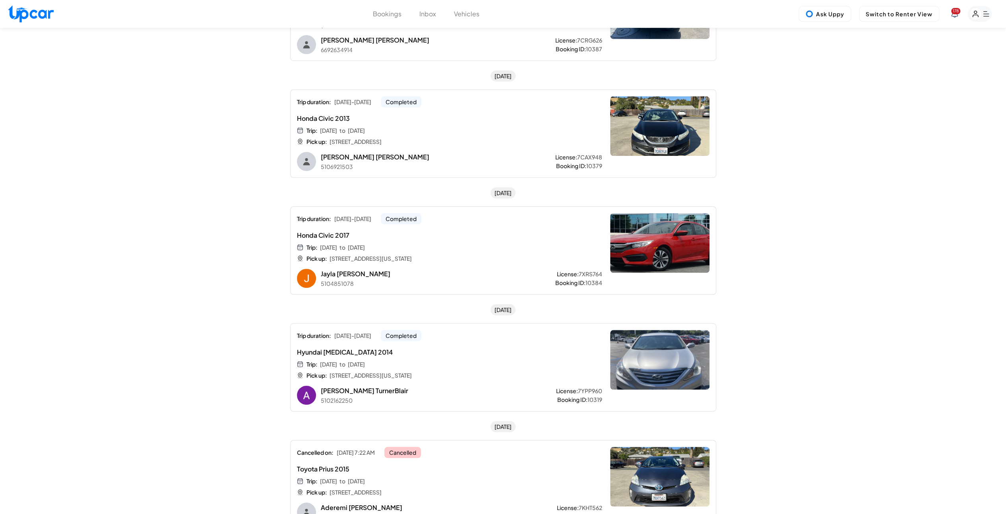
scroll to position [755, 0]
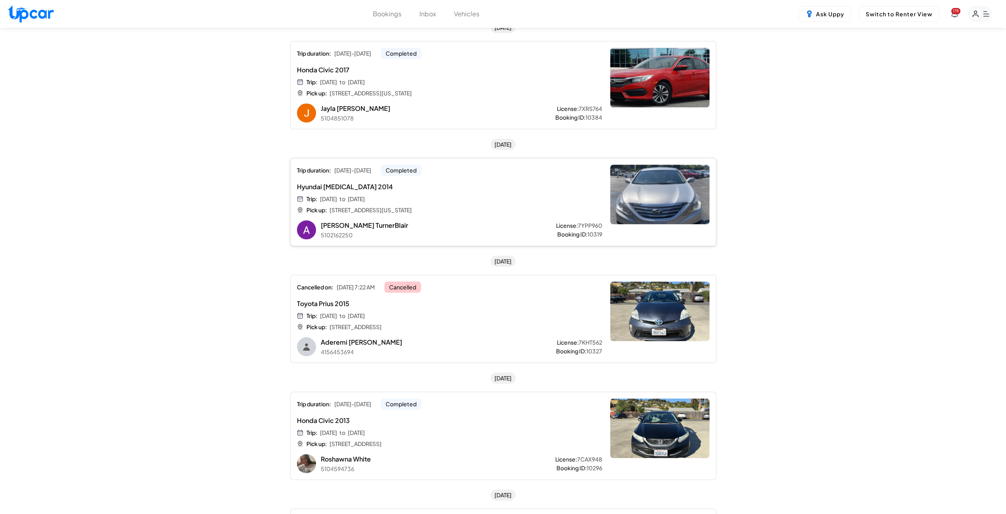
click at [519, 201] on div "Trip: [DATE] to [DATE] Pick up: [STREET_ADDRESS][US_STATE]" at bounding box center [423, 204] width 253 height 19
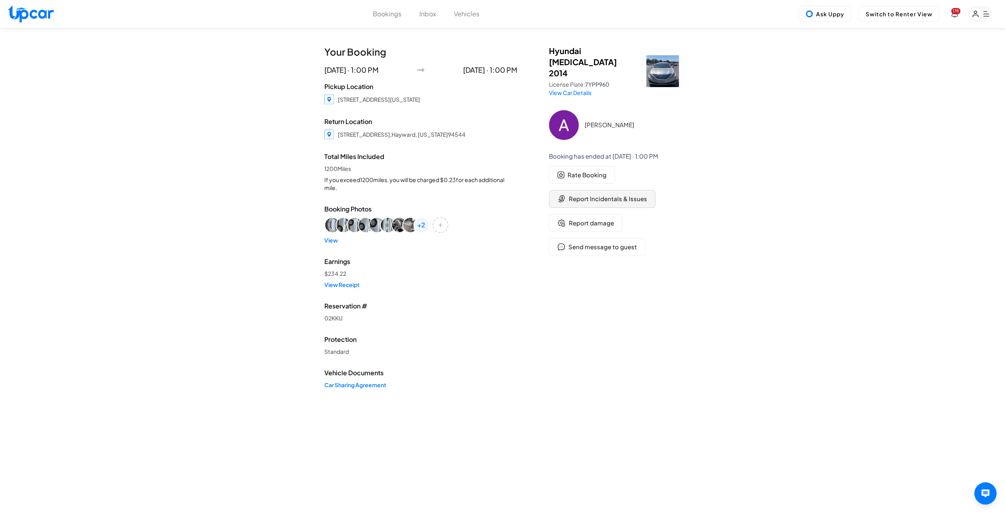
click at [592, 194] on span "Report Incidentals & Issues" at bounding box center [608, 198] width 78 height 9
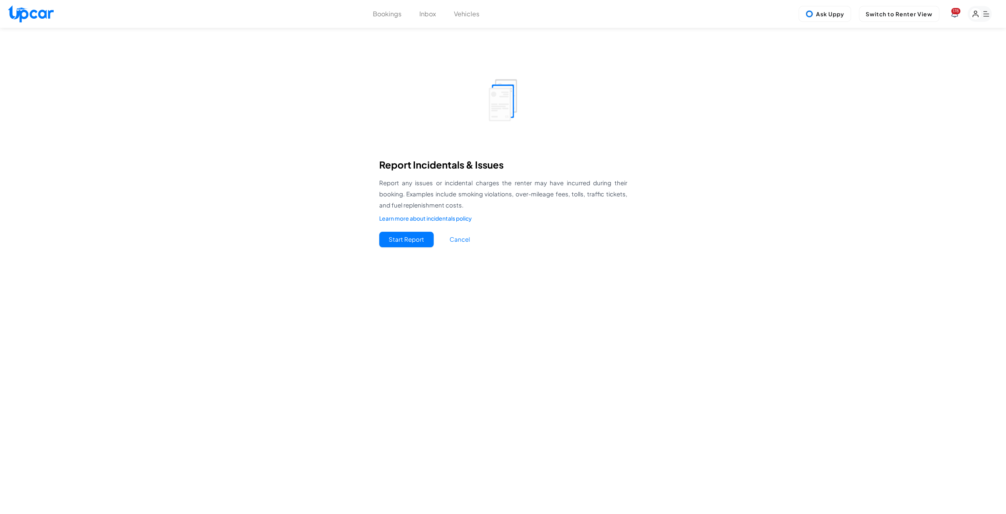
click at [404, 237] on button "Start Report" at bounding box center [406, 239] width 54 height 15
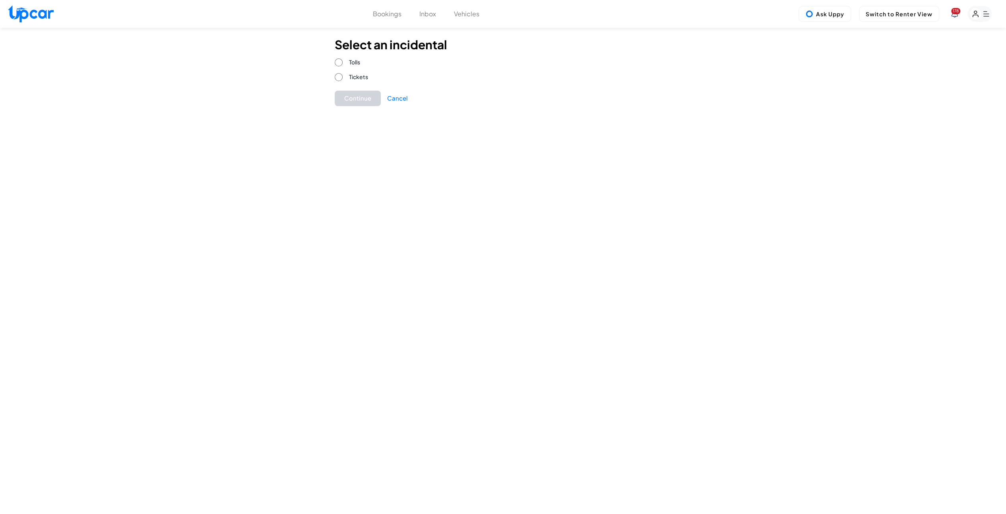
click at [348, 64] on label "Tolls" at bounding box center [447, 62] width 224 height 8
click at [360, 92] on button "Continue" at bounding box center [358, 98] width 46 height 15
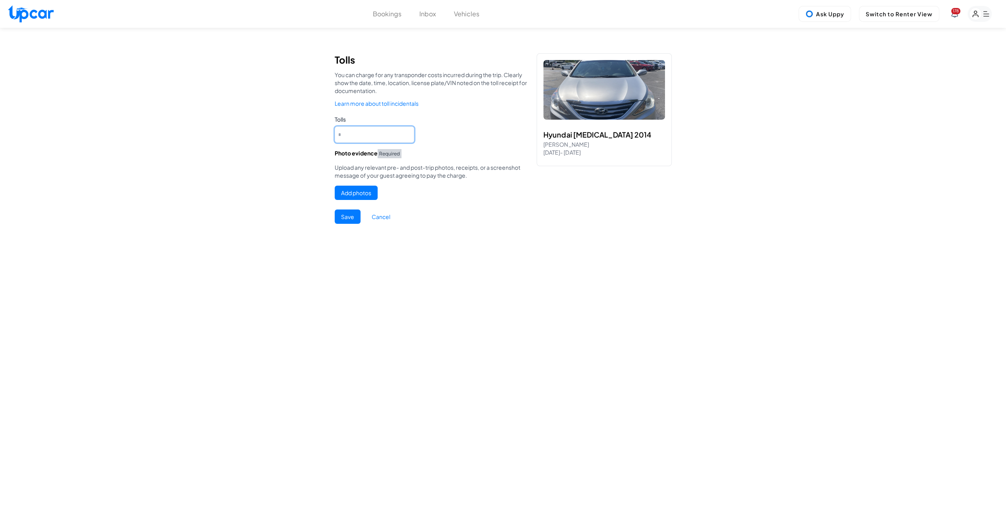
click at [357, 139] on input "*" at bounding box center [374, 134] width 79 height 16
type input "**"
click at [361, 192] on button "Add photos" at bounding box center [356, 193] width 43 height 14
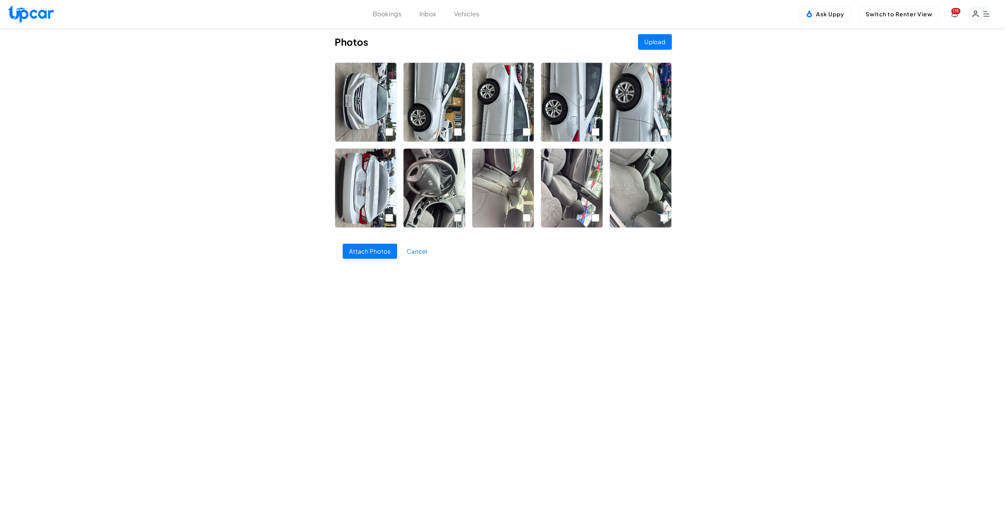
click at [658, 41] on button "Upload" at bounding box center [655, 41] width 34 height 15
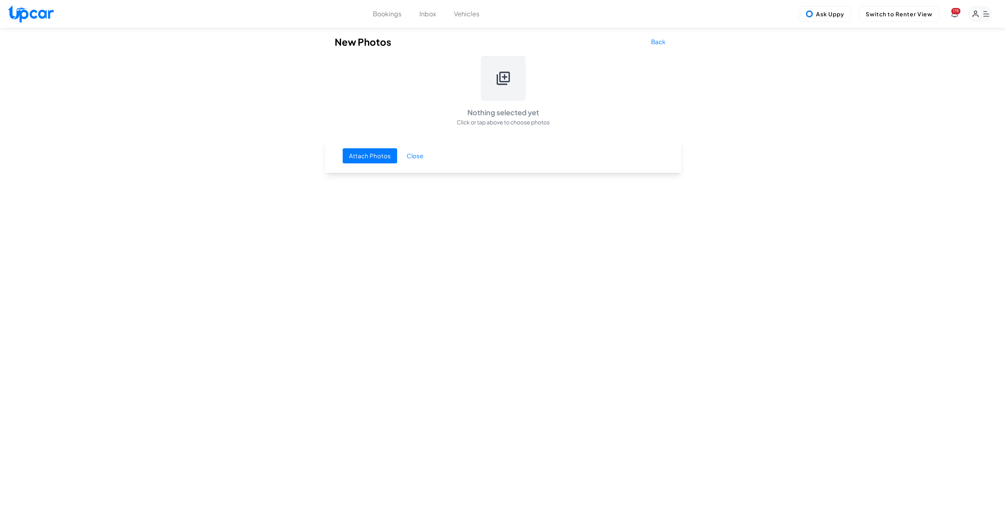
click at [500, 77] on icon at bounding box center [502, 78] width 13 height 13
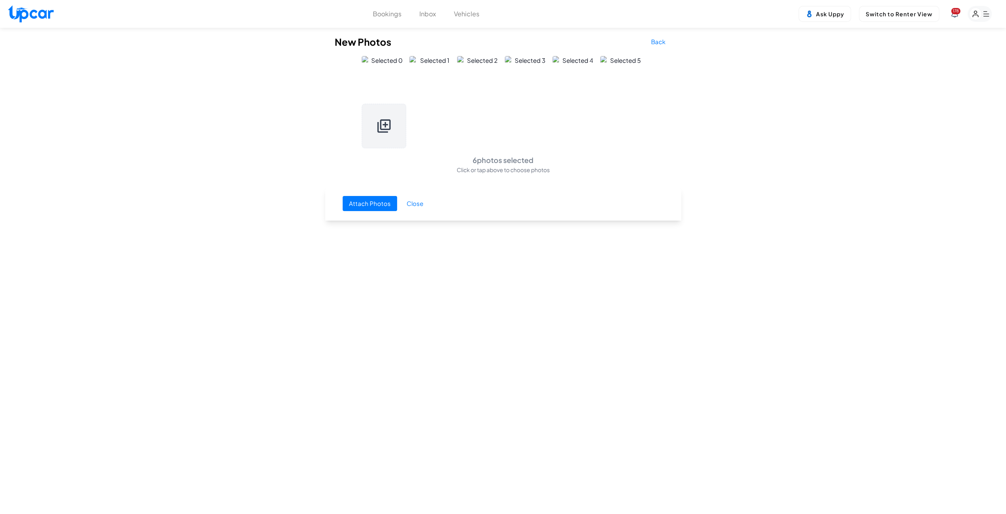
click at [371, 203] on button "Attach Photos" at bounding box center [369, 203] width 54 height 15
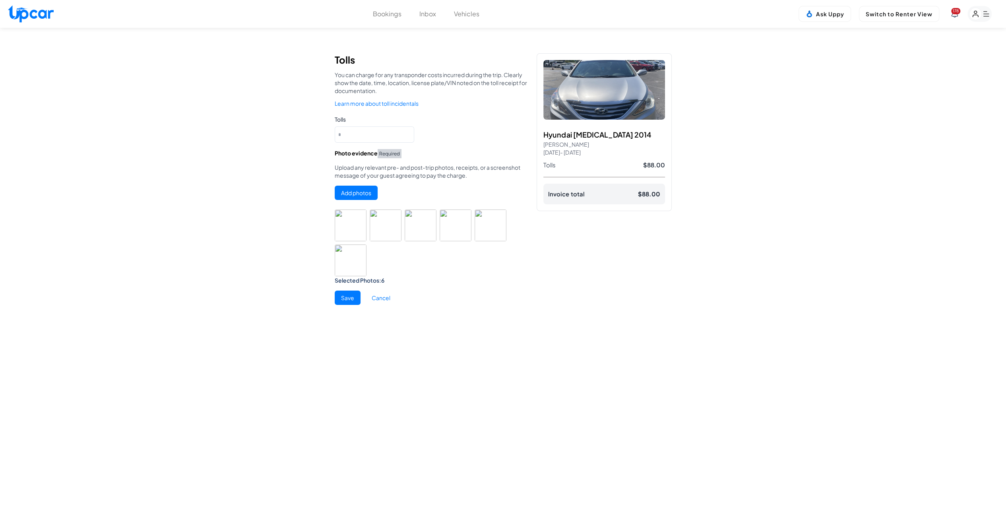
click at [349, 298] on button "Save" at bounding box center [348, 297] width 26 height 14
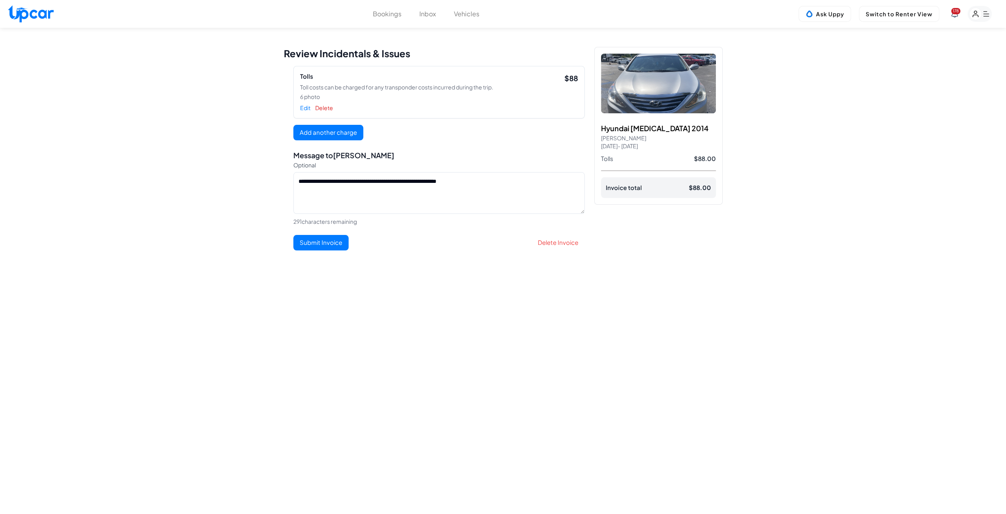
click at [338, 243] on button "Submit Invoice" at bounding box center [320, 242] width 55 height 15
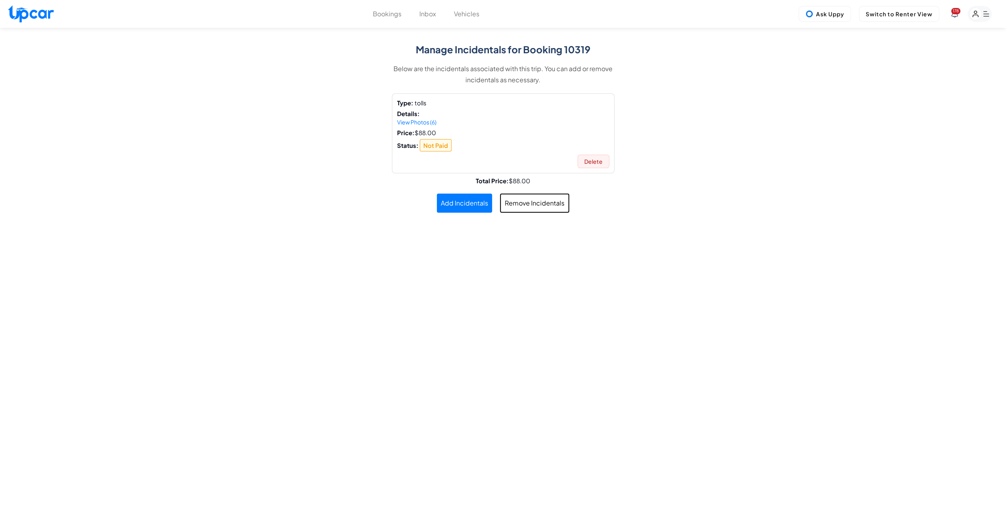
click at [385, 12] on button "Bookings" at bounding box center [387, 14] width 29 height 10
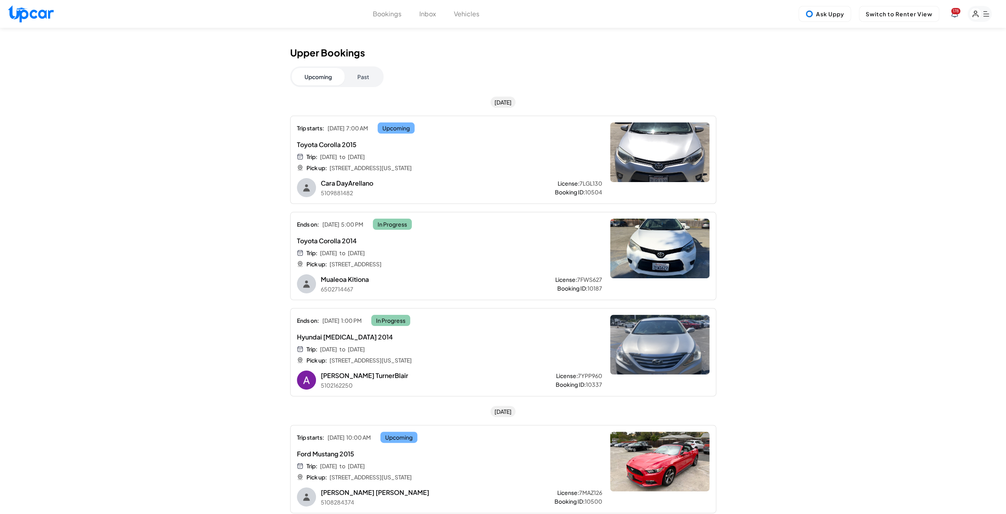
click at [357, 77] on button "Past" at bounding box center [362, 76] width 37 height 17
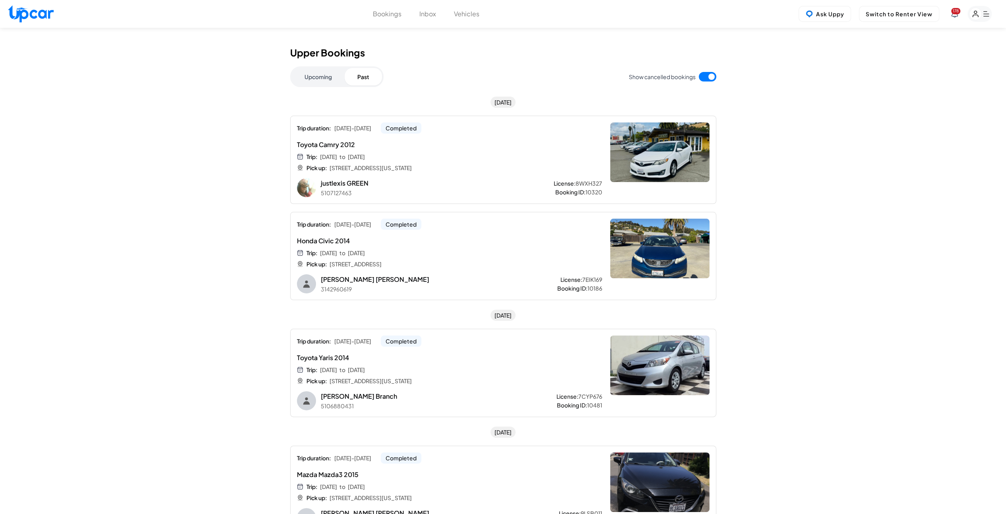
click at [319, 80] on button "Upcoming" at bounding box center [318, 76] width 53 height 17
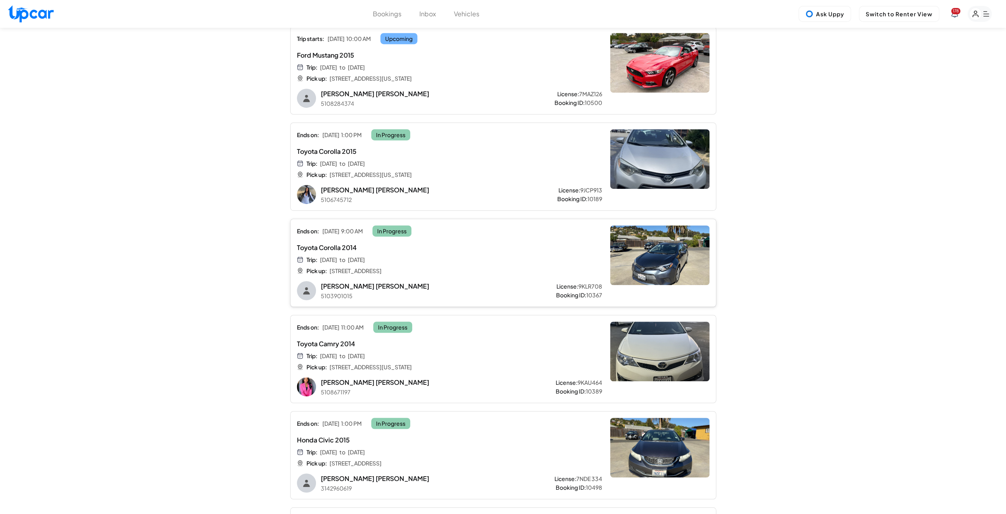
scroll to position [389, 0]
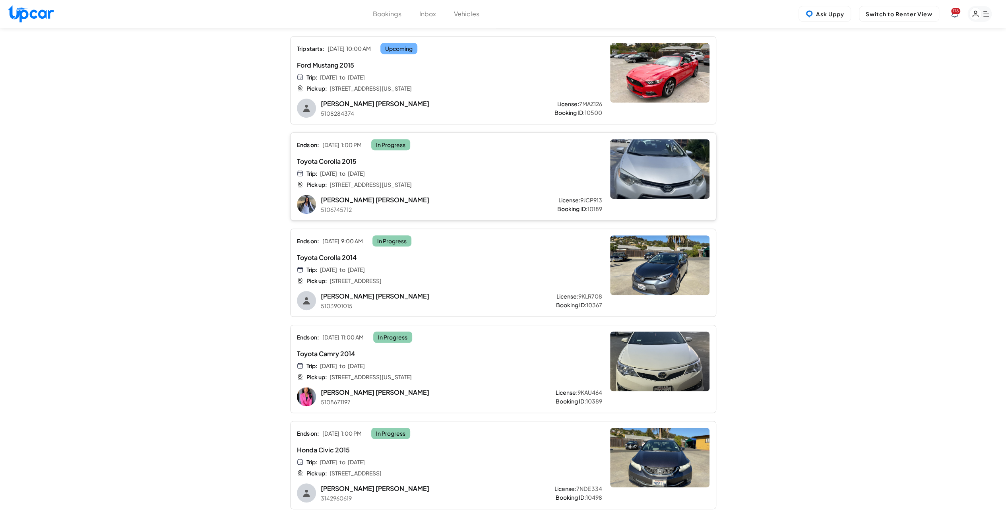
click at [412, 184] on span "[STREET_ADDRESS][US_STATE]" at bounding box center [370, 184] width 82 height 8
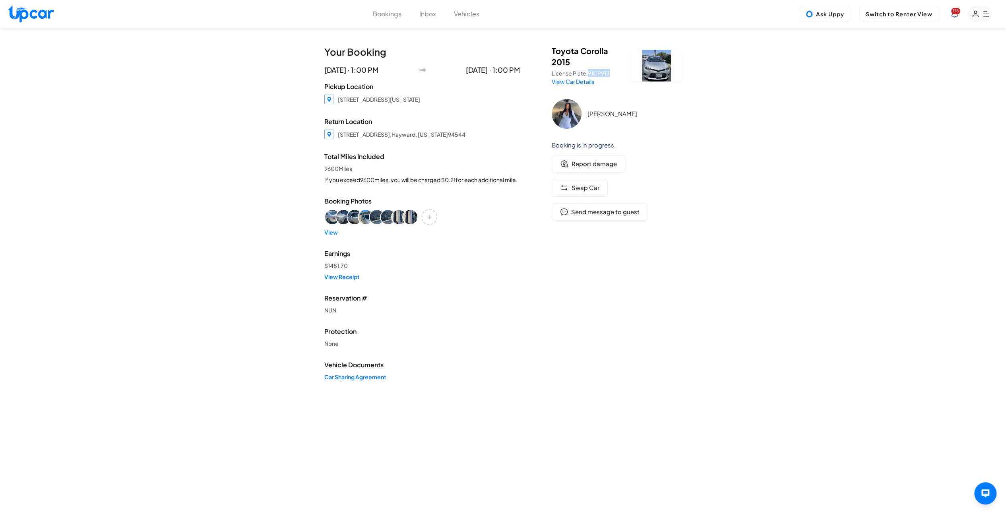
drag, startPoint x: 590, startPoint y: 72, endPoint x: 614, endPoint y: 73, distance: 24.3
click at [614, 73] on p "License Plate: 9JCP913" at bounding box center [586, 73] width 70 height 8
copy span "9JCP913"
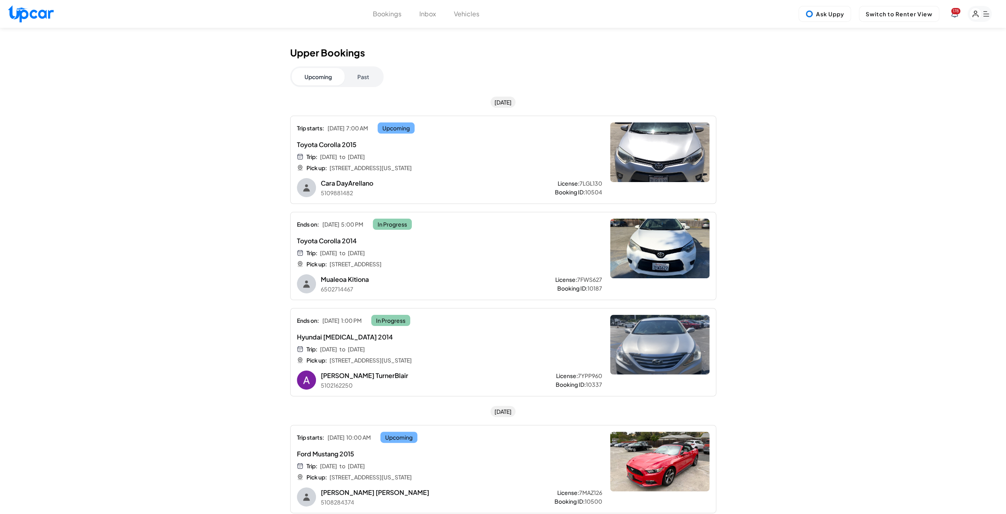
click at [371, 81] on button "Past" at bounding box center [362, 76] width 37 height 17
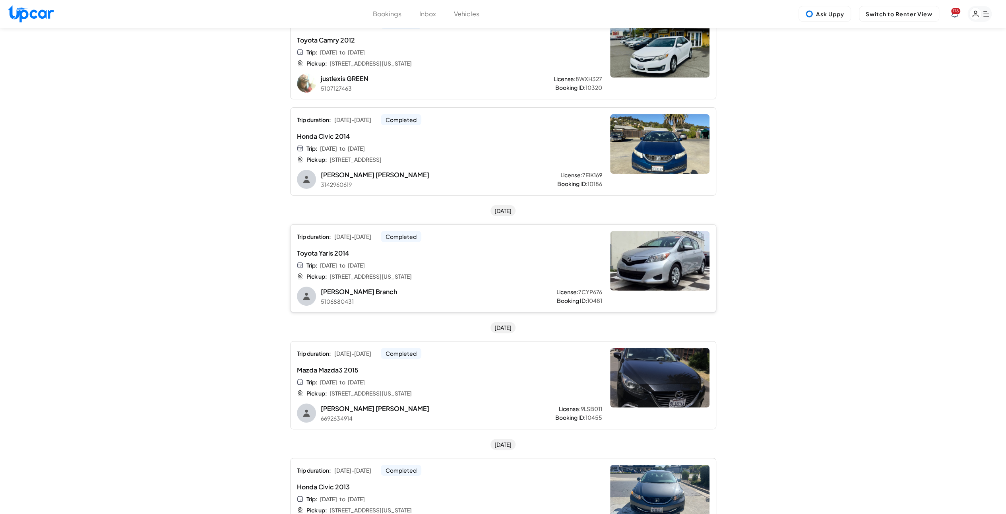
scroll to position [79, 0]
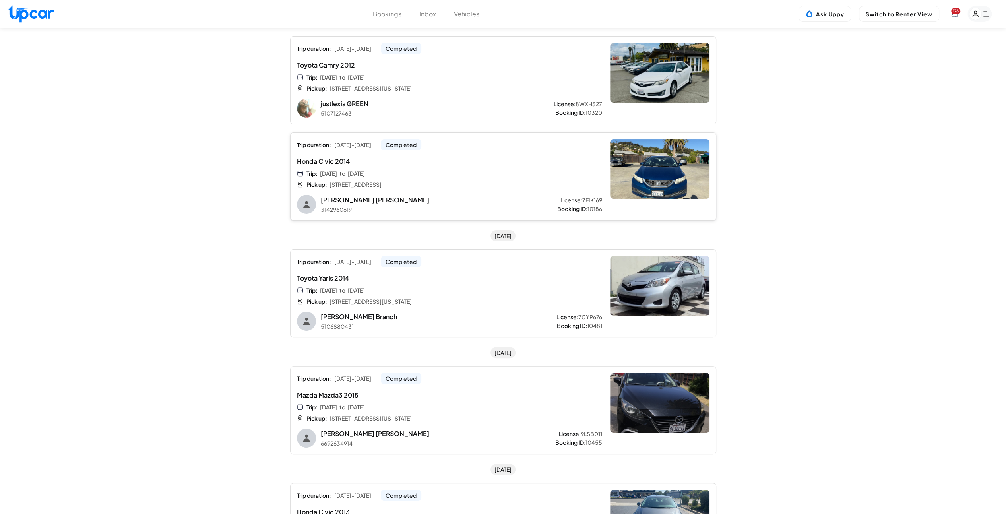
click at [582, 199] on span "7EIK169" at bounding box center [592, 200] width 20 height 8
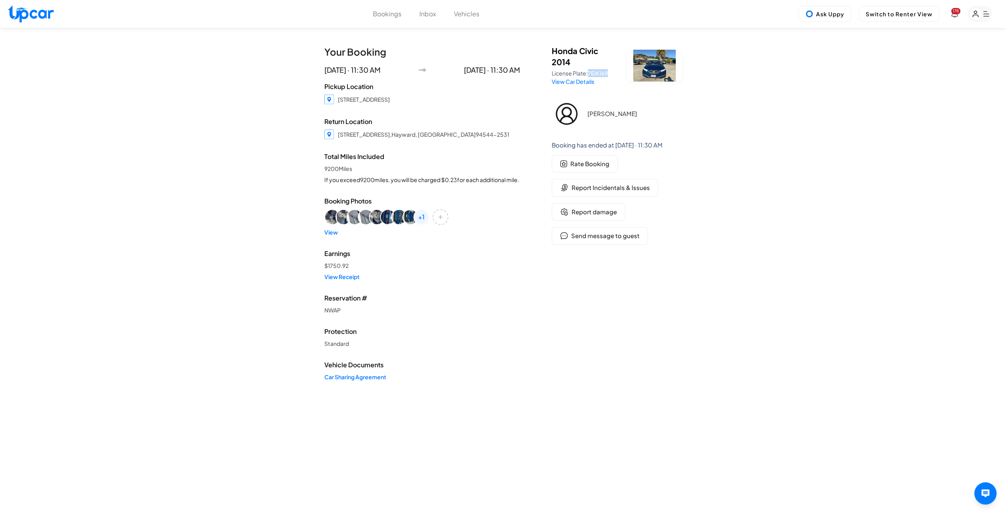
drag, startPoint x: 588, startPoint y: 73, endPoint x: 608, endPoint y: 76, distance: 19.7
click at [607, 76] on span "7EIK169" at bounding box center [598, 73] width 20 height 7
copy span "7EIK169"
click at [607, 195] on button "Report Incidentals & Issues" at bounding box center [604, 188] width 106 height 18
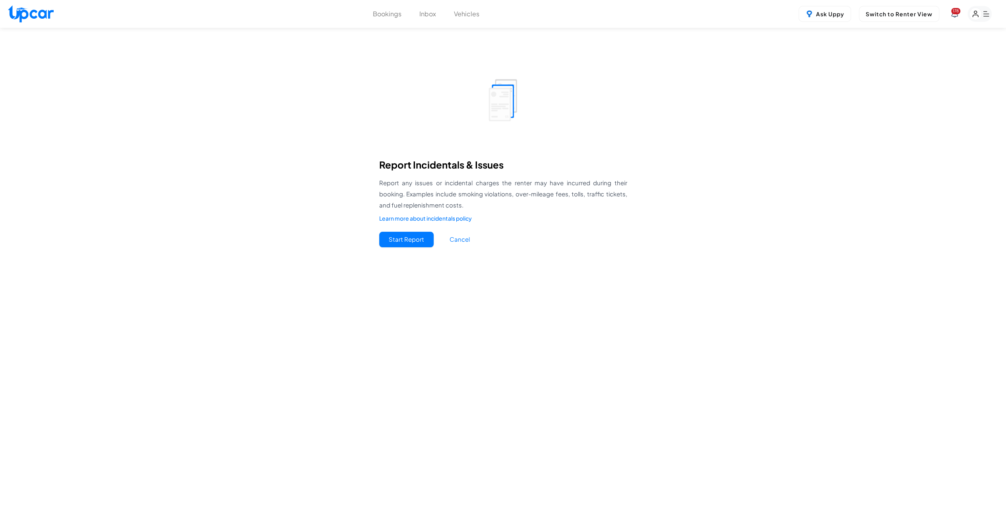
click at [408, 236] on button "Start Report" at bounding box center [406, 239] width 54 height 15
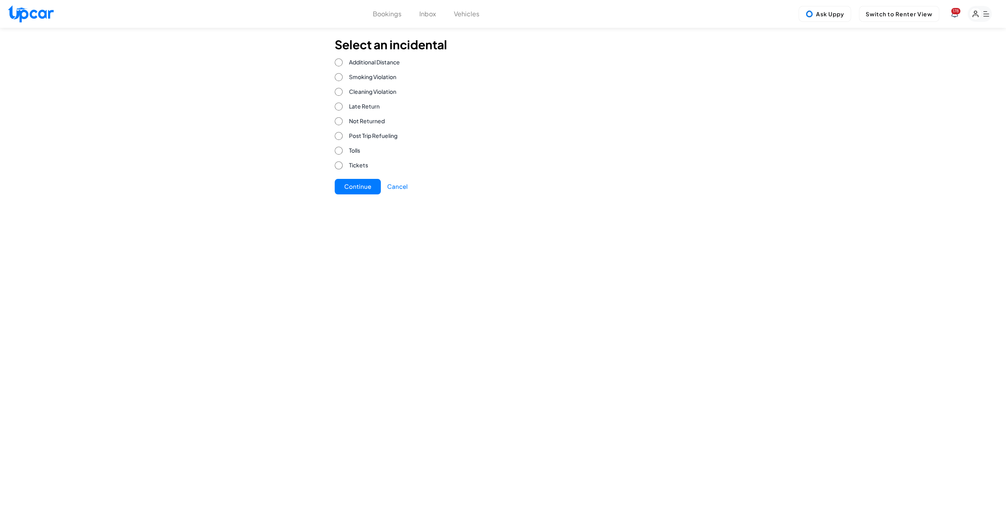
click at [354, 183] on button "Continue" at bounding box center [358, 186] width 46 height 15
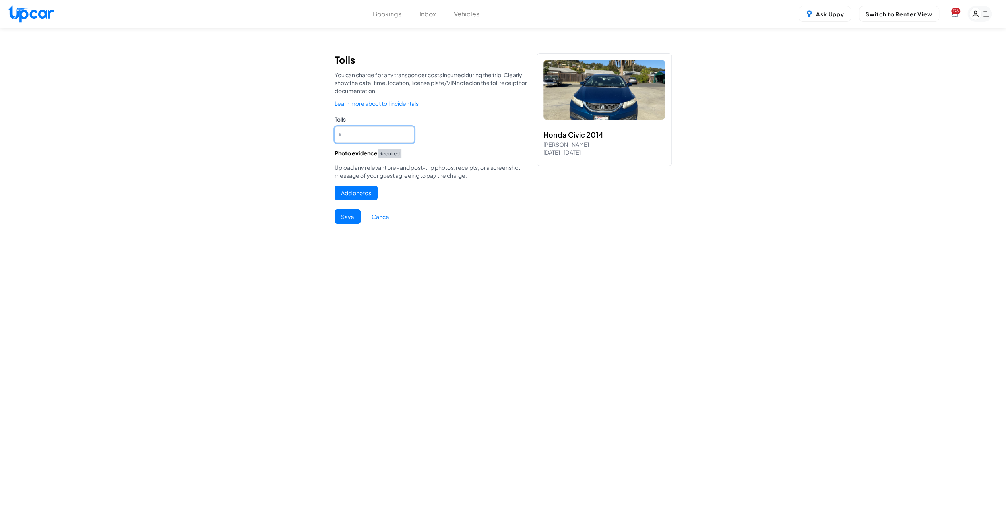
click at [349, 133] on input "*" at bounding box center [374, 134] width 79 height 16
type input "**"
click at [345, 196] on button "Add photos" at bounding box center [356, 193] width 43 height 14
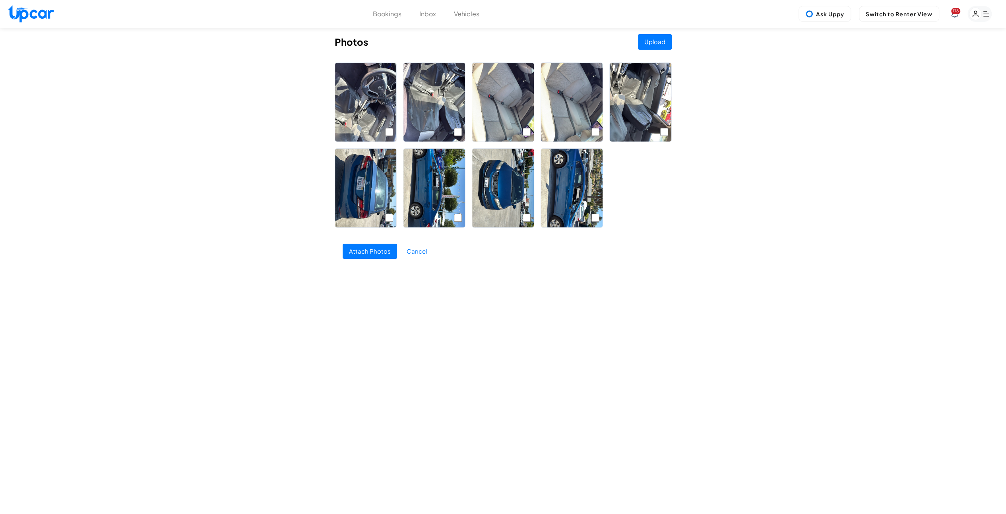
click at [658, 44] on button "Upload" at bounding box center [655, 41] width 34 height 15
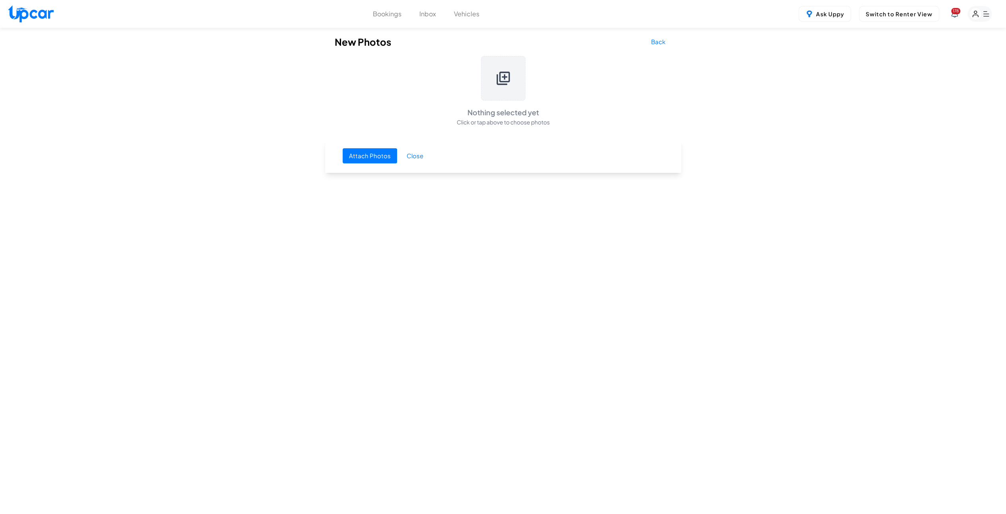
click at [501, 80] on icon at bounding box center [503, 78] width 16 height 16
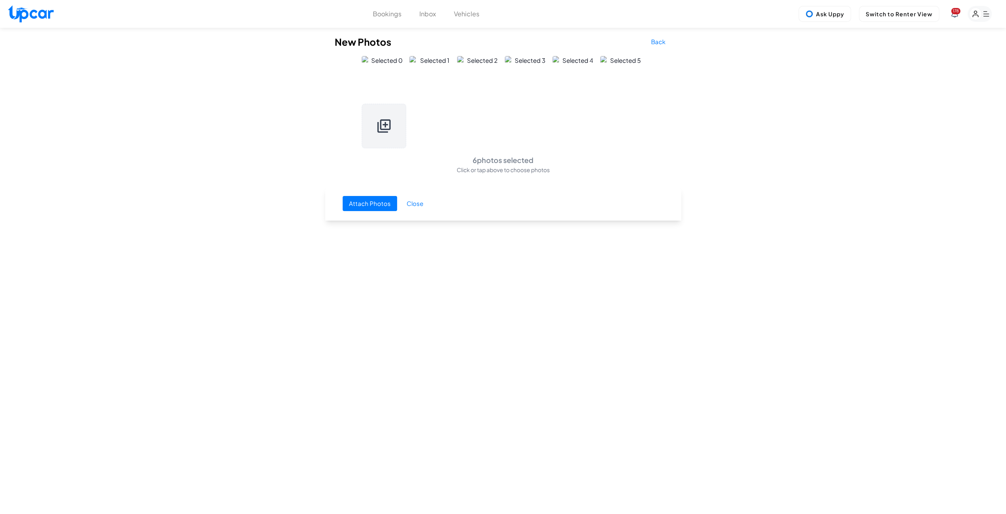
click at [364, 205] on button "Attach Photos" at bounding box center [369, 203] width 54 height 15
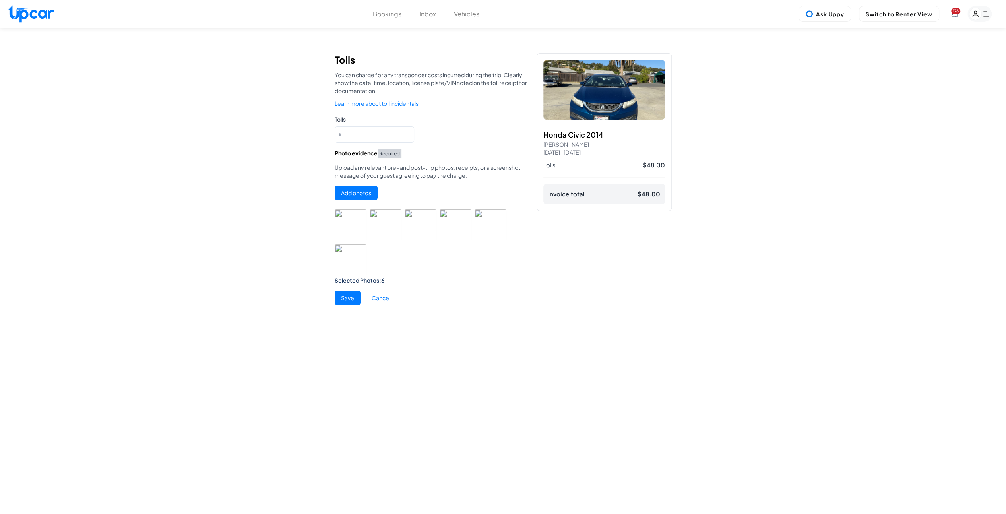
click at [347, 298] on button "Save" at bounding box center [348, 297] width 26 height 14
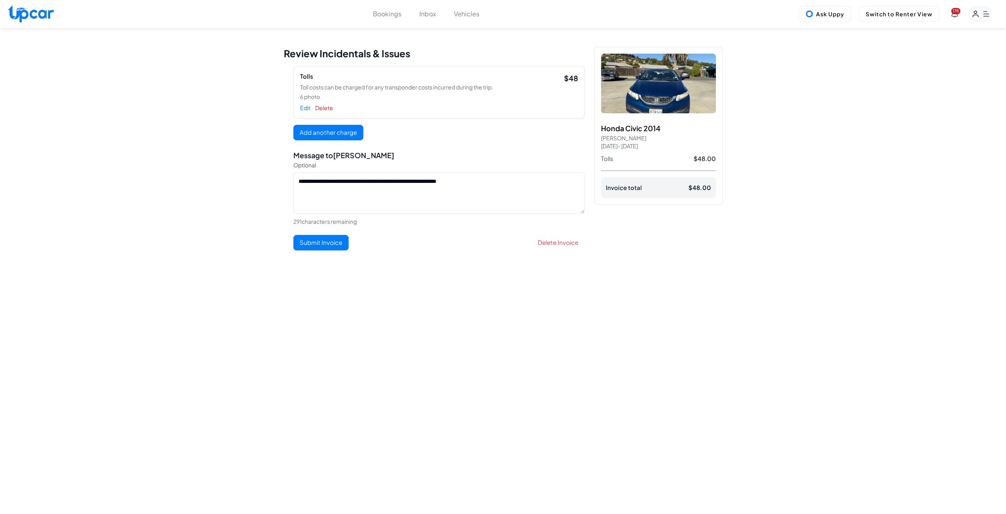
click at [315, 246] on button "Submit Invoice" at bounding box center [320, 242] width 55 height 15
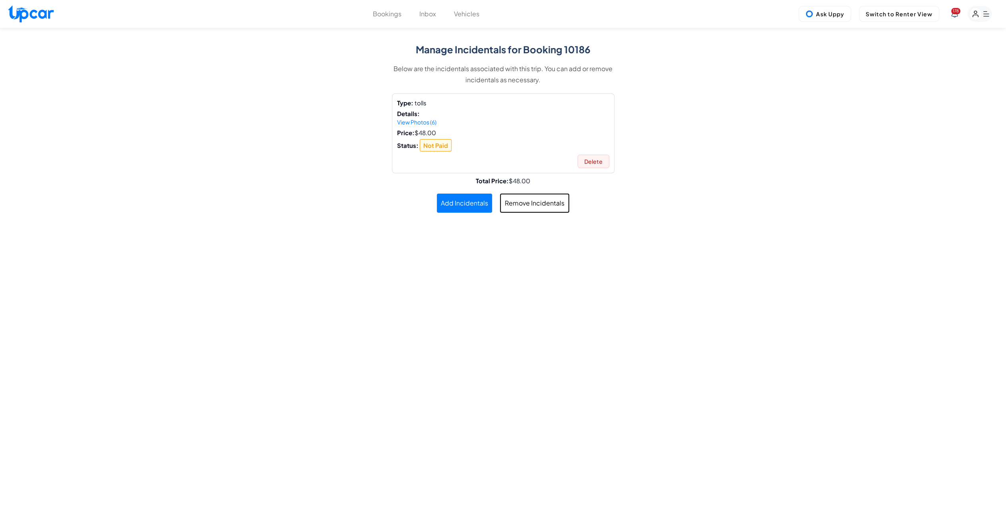
click at [391, 15] on button "Bookings" at bounding box center [387, 14] width 29 height 10
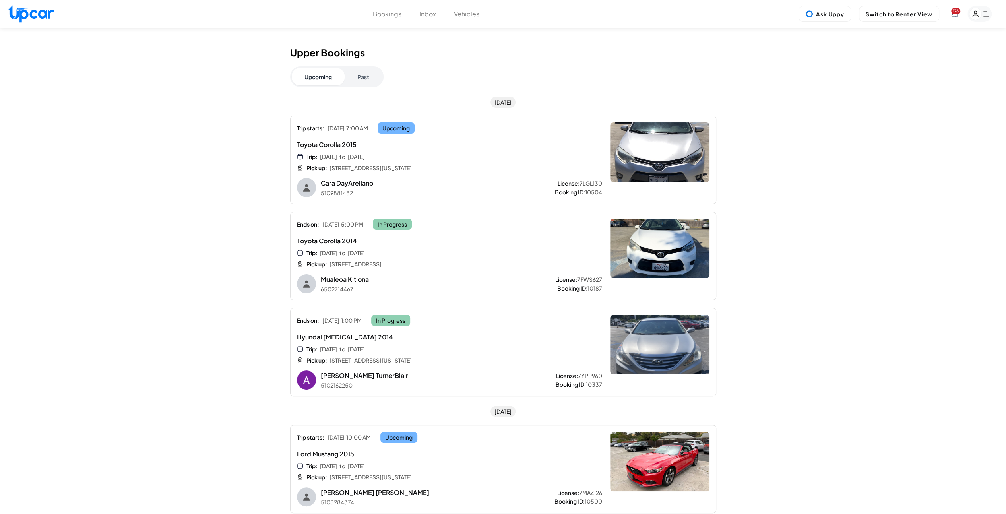
click at [361, 80] on button "Past" at bounding box center [362, 76] width 37 height 17
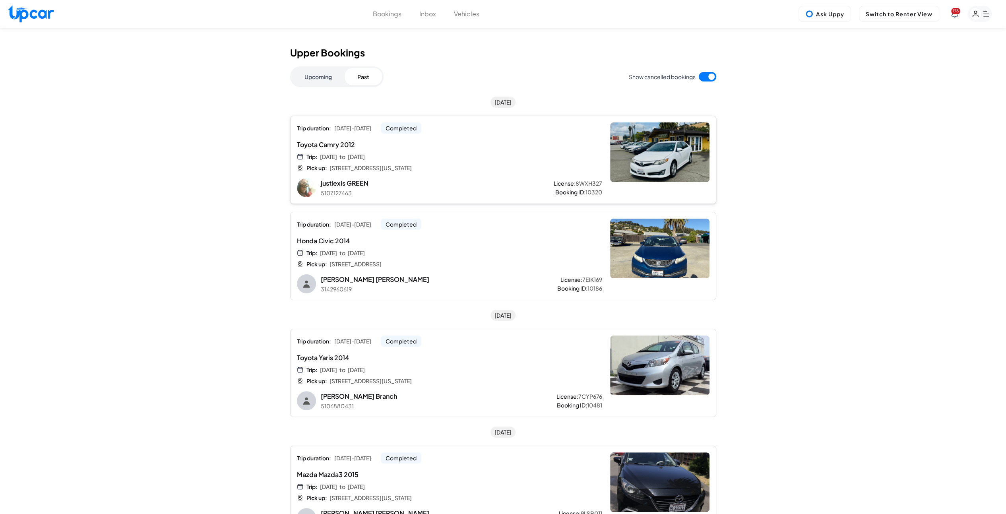
click at [576, 184] on span "8WXH327" at bounding box center [588, 183] width 27 height 8
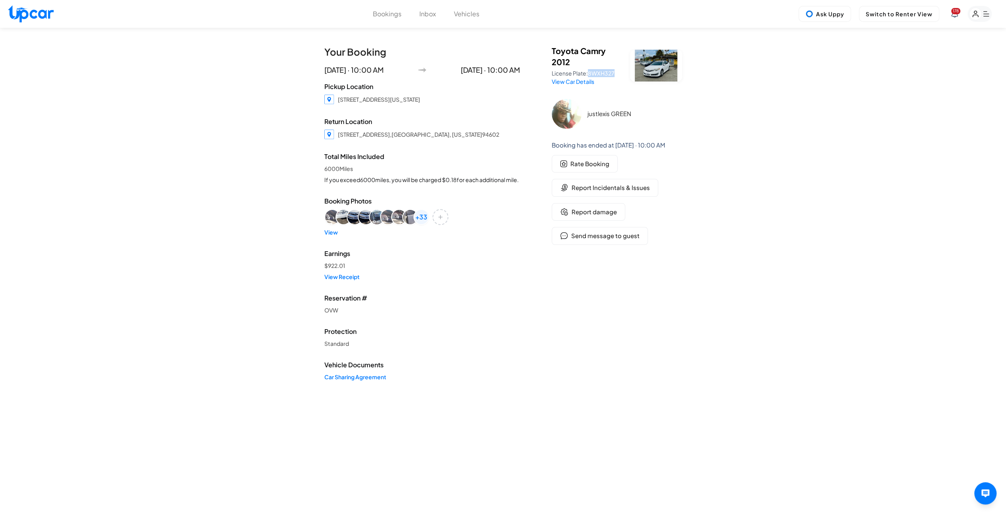
drag, startPoint x: 589, startPoint y: 71, endPoint x: 617, endPoint y: 74, distance: 28.4
click at [617, 74] on p "License Plate: 8WXH327" at bounding box center [585, 73] width 69 height 8
copy span "8WXH327"
click at [600, 186] on span "Report Incidentals & Issues" at bounding box center [610, 187] width 78 height 9
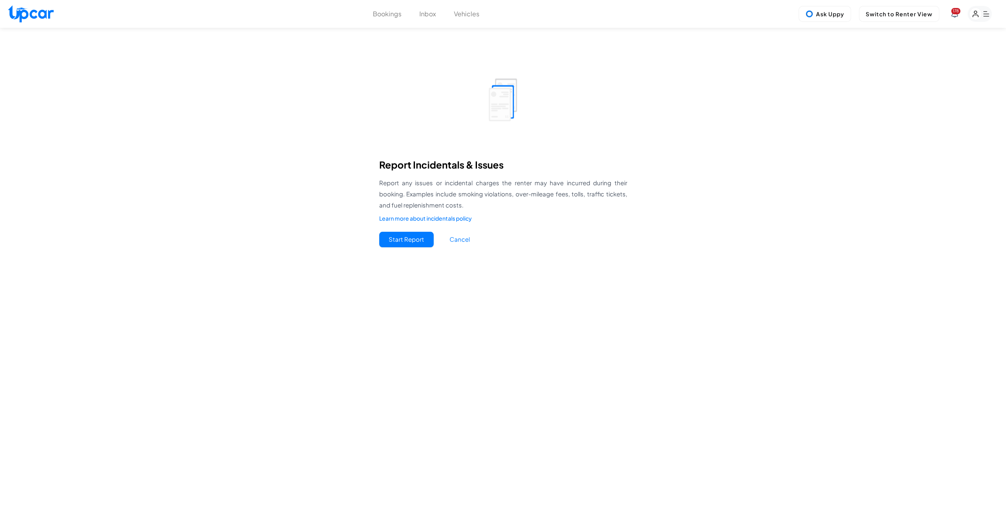
click at [406, 244] on button "Start Report" at bounding box center [406, 239] width 54 height 15
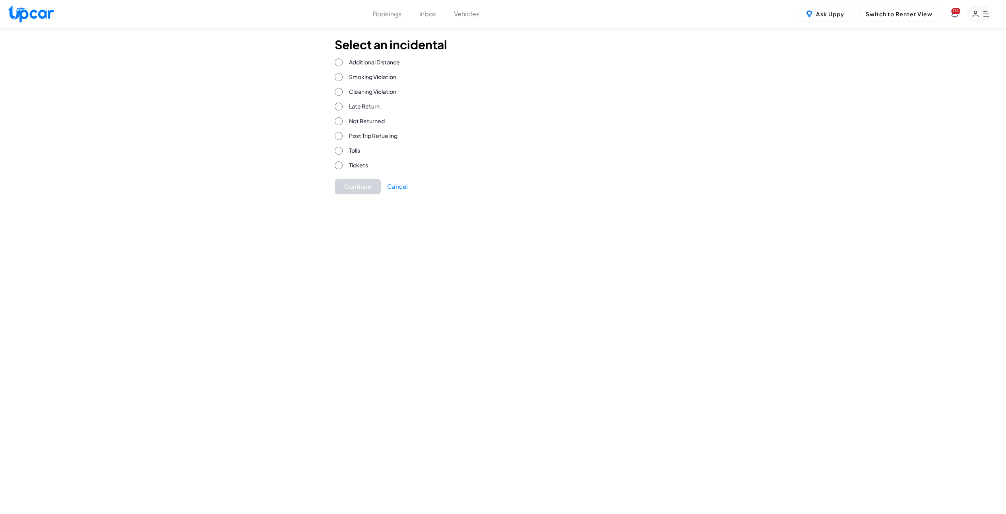
click at [345, 149] on label "Tolls" at bounding box center [447, 150] width 224 height 8
click at [358, 180] on button "Continue" at bounding box center [358, 186] width 46 height 15
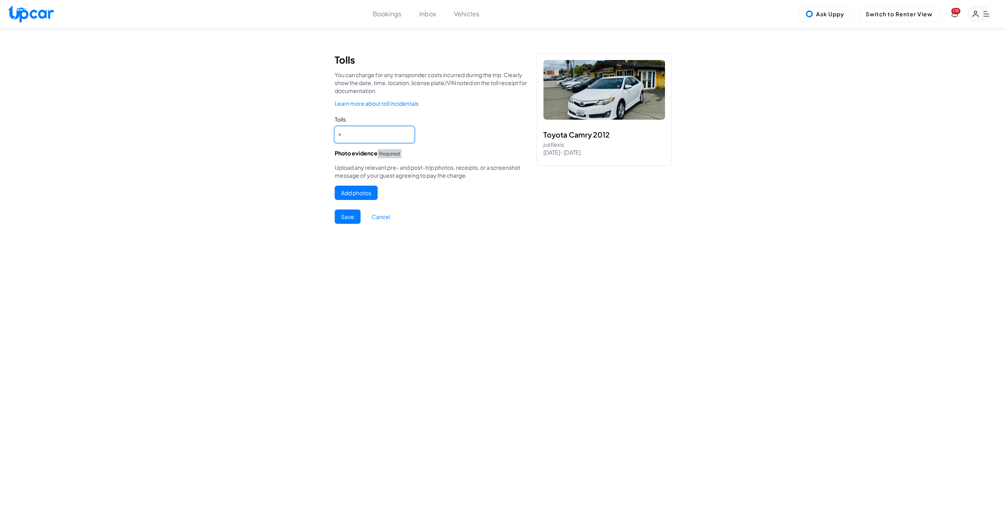
click at [357, 142] on input "*" at bounding box center [374, 134] width 79 height 16
type input "****"
click at [361, 190] on button "Add photos" at bounding box center [356, 193] width 43 height 14
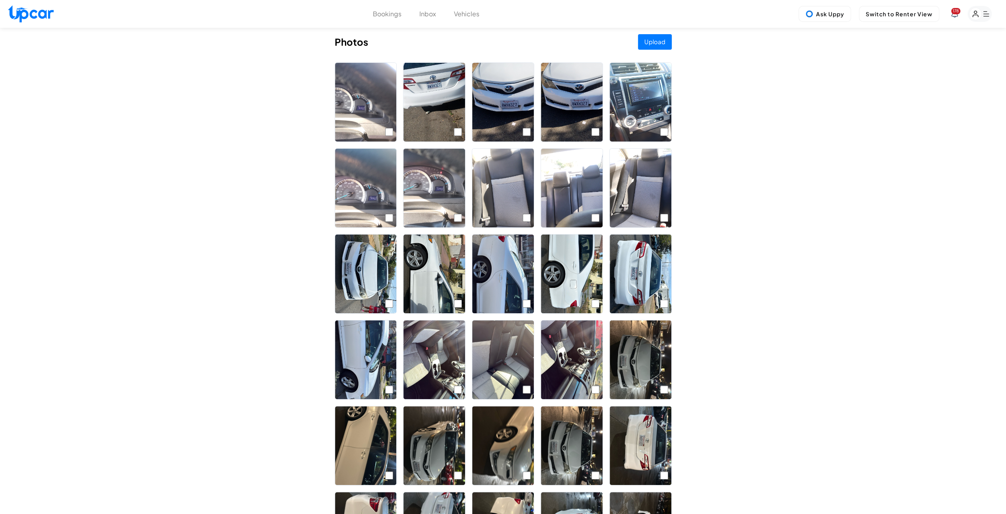
click at [647, 42] on button "Upload" at bounding box center [655, 41] width 34 height 15
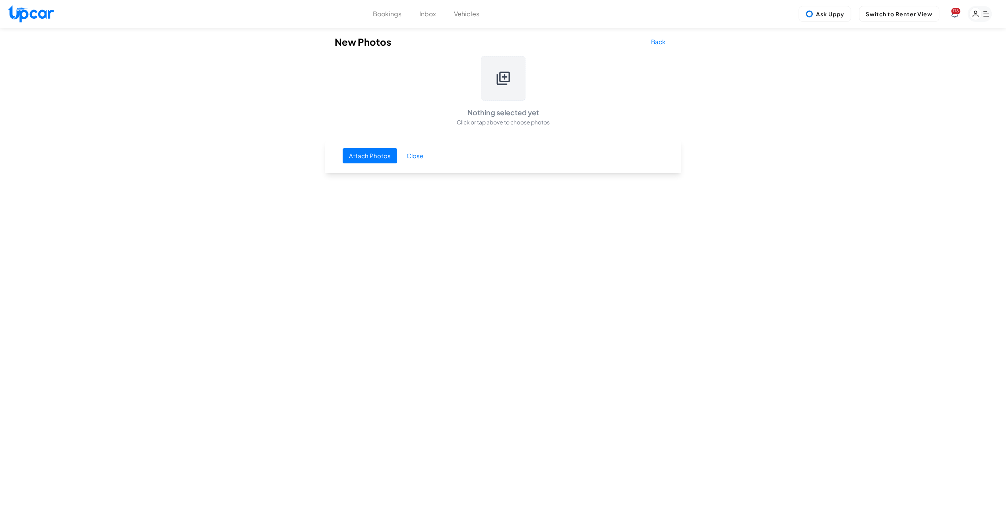
click at [501, 79] on icon at bounding box center [503, 78] width 16 height 16
click at [364, 159] on button "Attach Photos" at bounding box center [369, 155] width 54 height 15
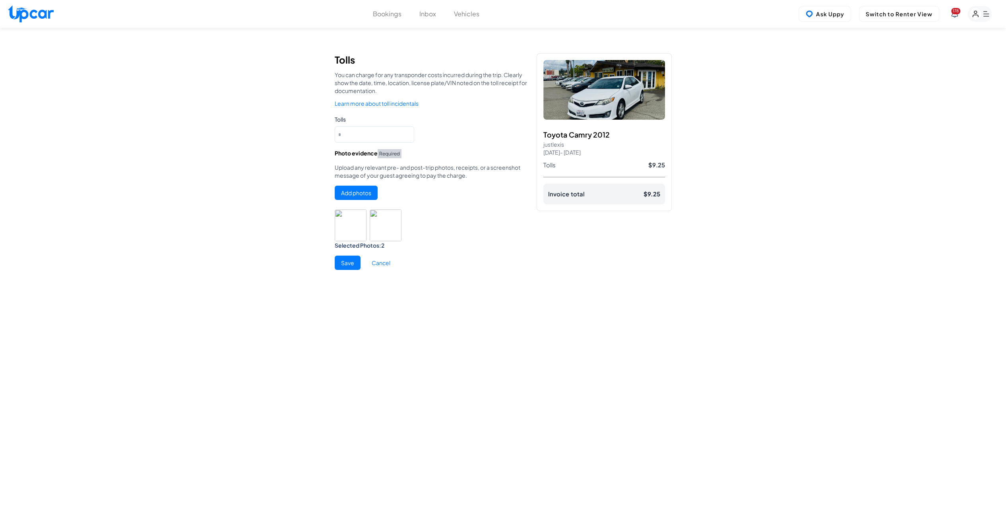
click at [339, 261] on button "Save" at bounding box center [348, 262] width 26 height 14
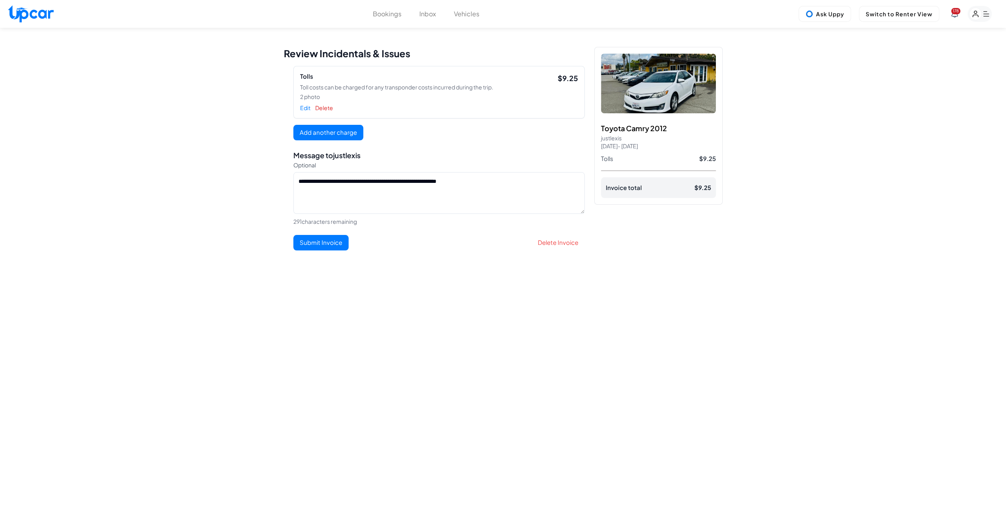
click at [323, 244] on button "Submit Invoice" at bounding box center [320, 242] width 55 height 15
